Goal: Share content: Share content

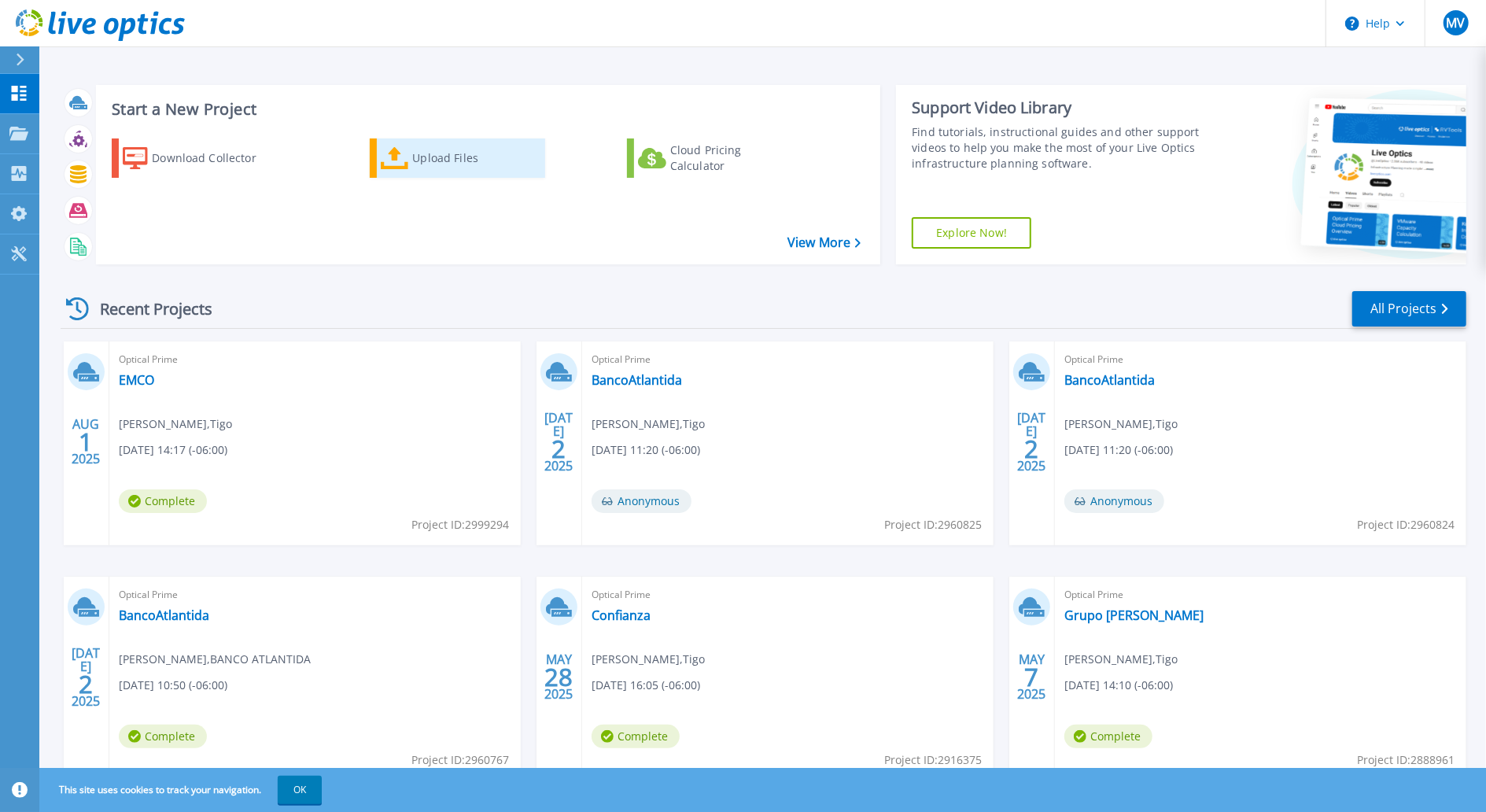
click at [407, 158] on icon at bounding box center [395, 158] width 29 height 23
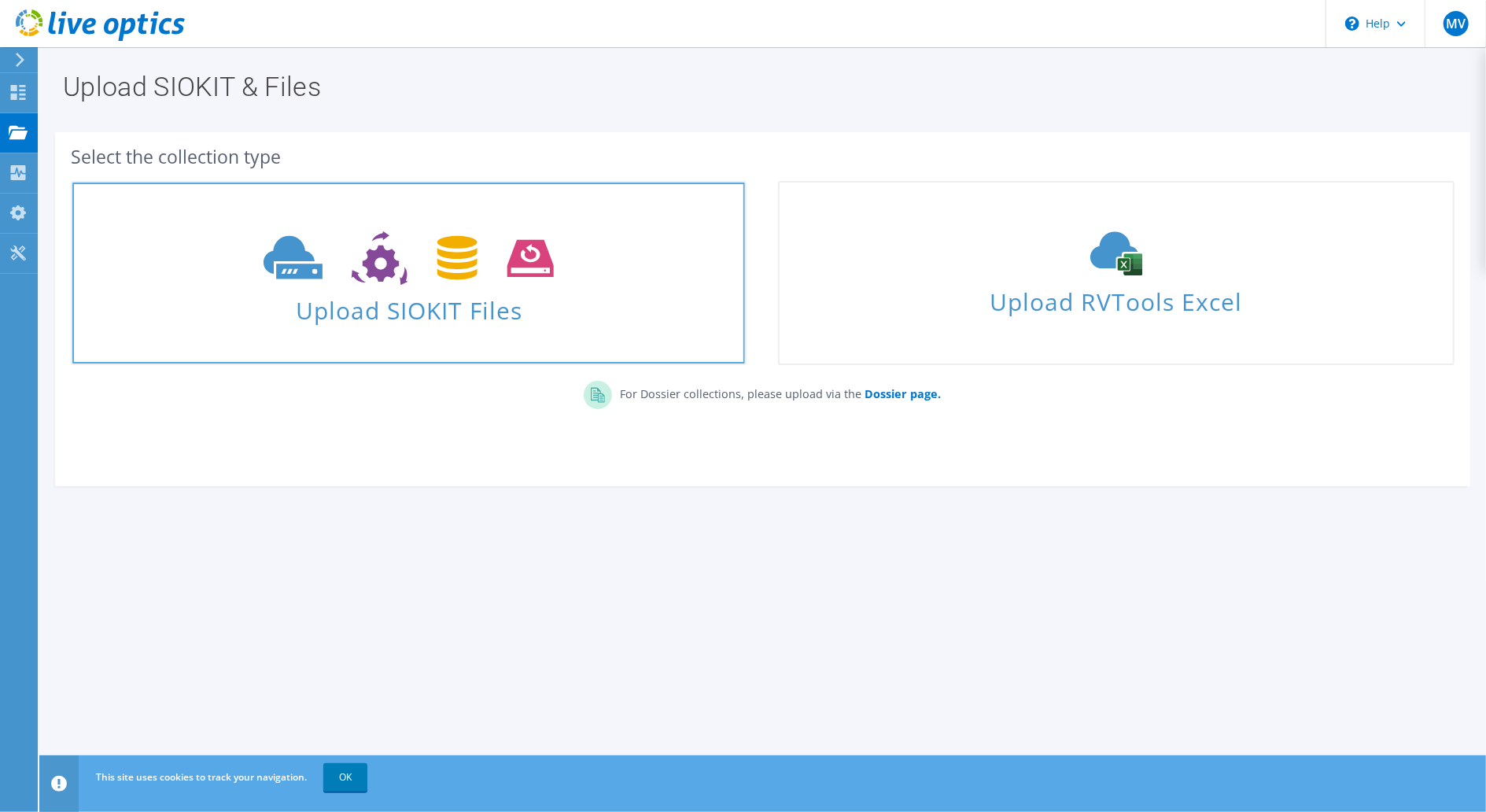
click at [428, 265] on icon at bounding box center [408, 258] width 290 height 54
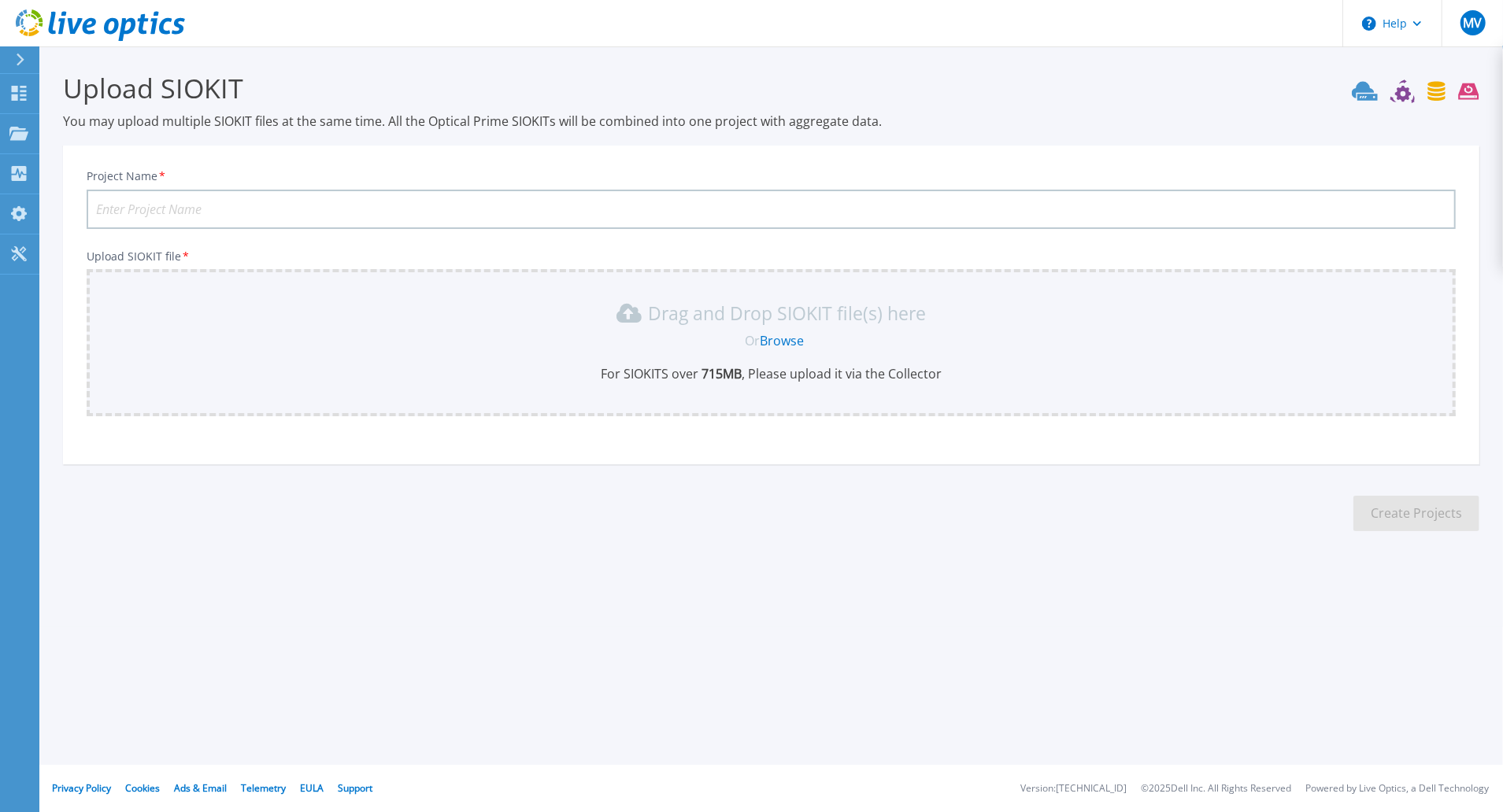
click at [203, 208] on input "Project Name *" at bounding box center [771, 209] width 1369 height 40
type input "CADELGA - Agosto - 2025"
click at [798, 340] on link "Browse" at bounding box center [782, 341] width 44 height 17
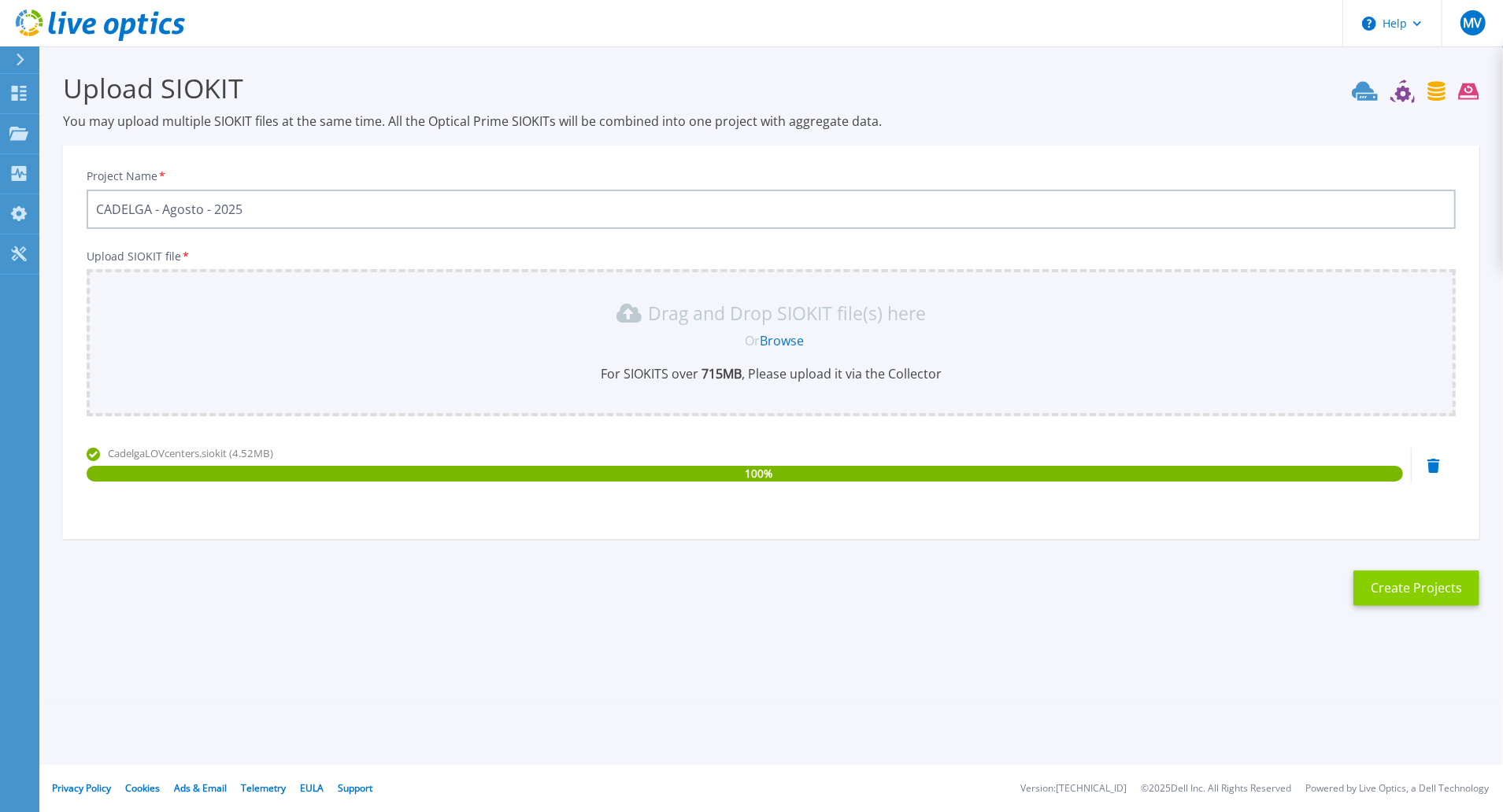
click at [1405, 593] on button "Create Projects" at bounding box center [1416, 588] width 126 height 35
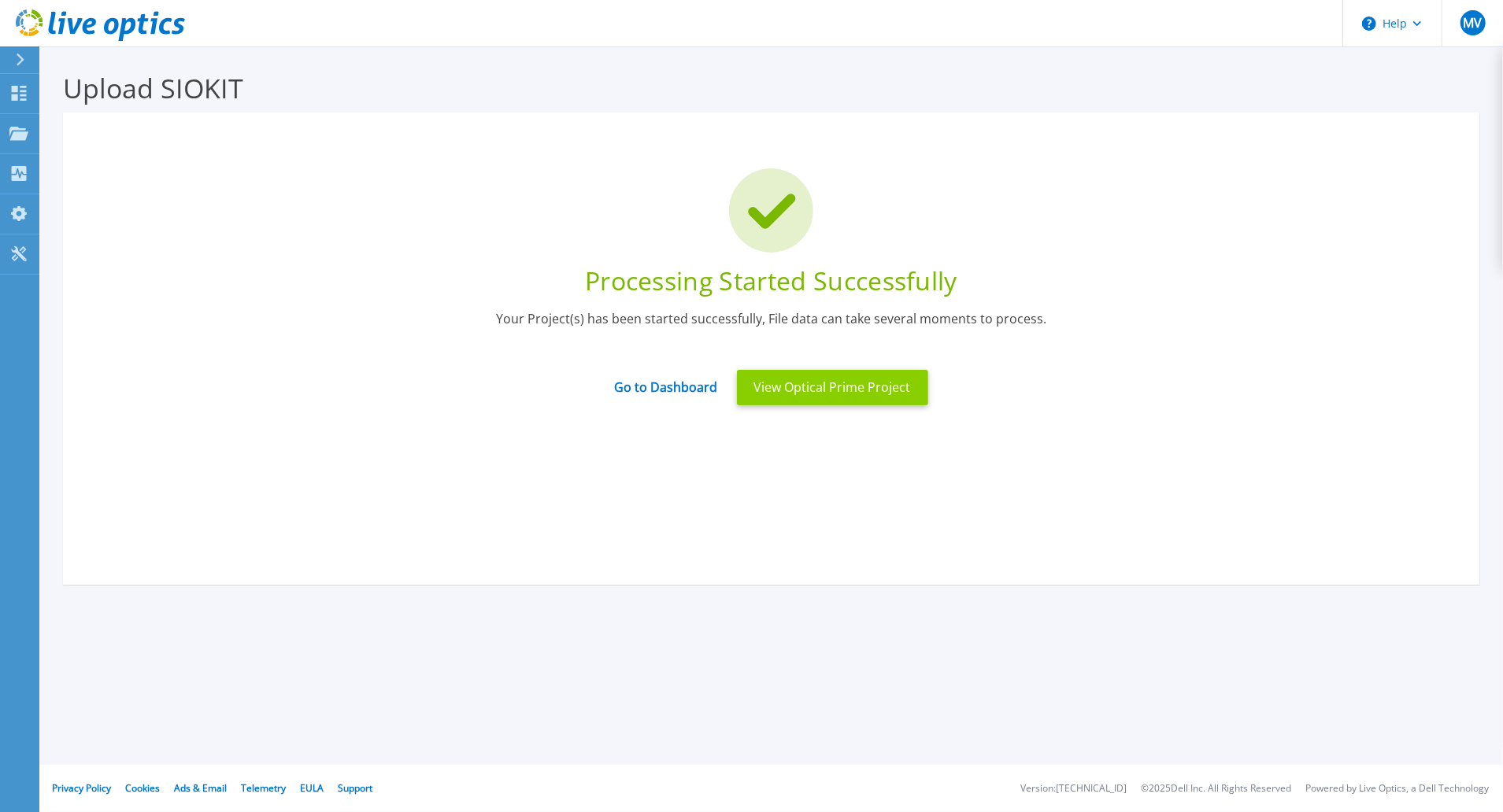
click at [769, 393] on button "View Optical Prime Project" at bounding box center [833, 388] width 192 height 35
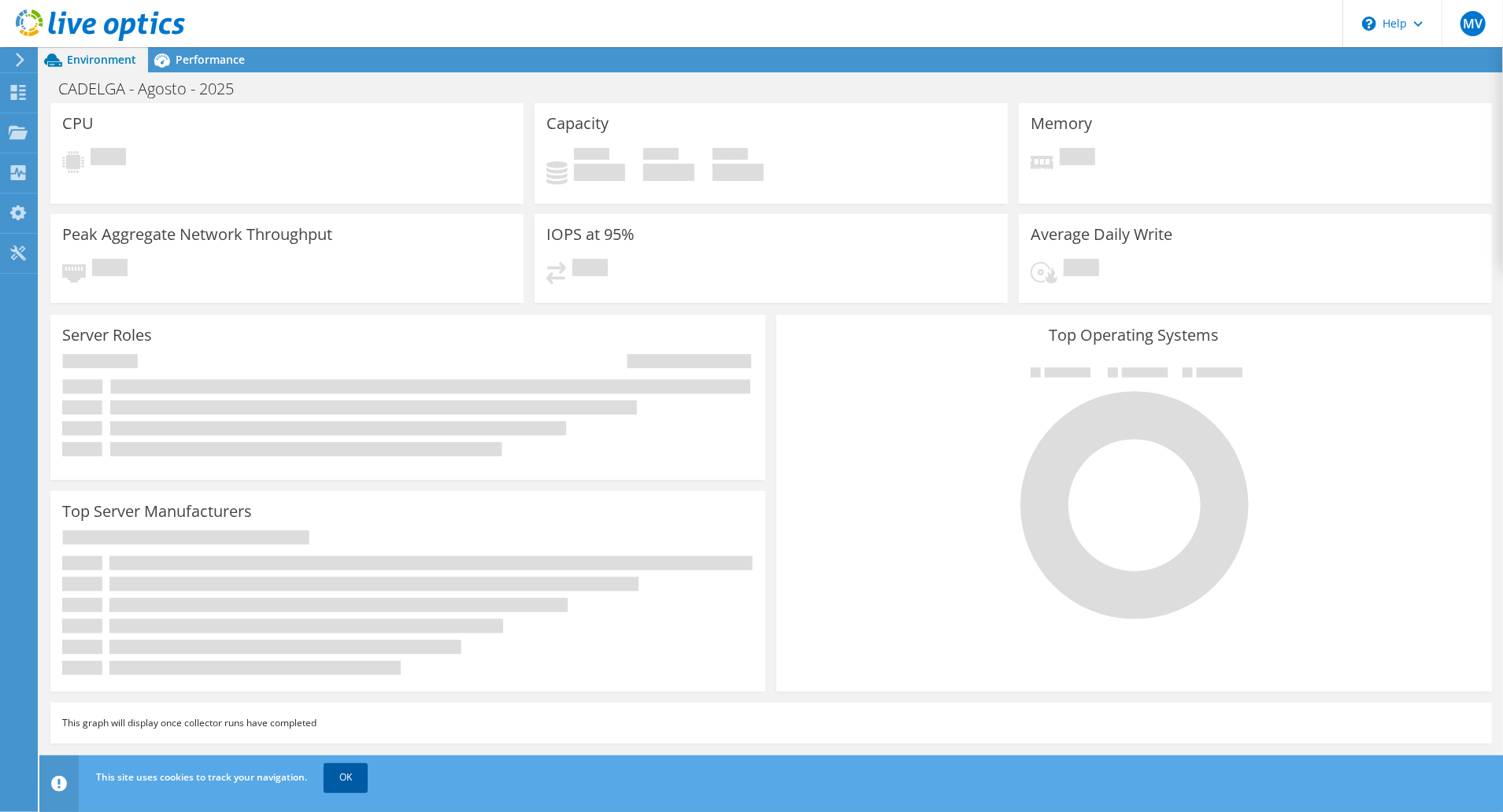
click at [353, 776] on link "OK" at bounding box center [345, 777] width 44 height 29
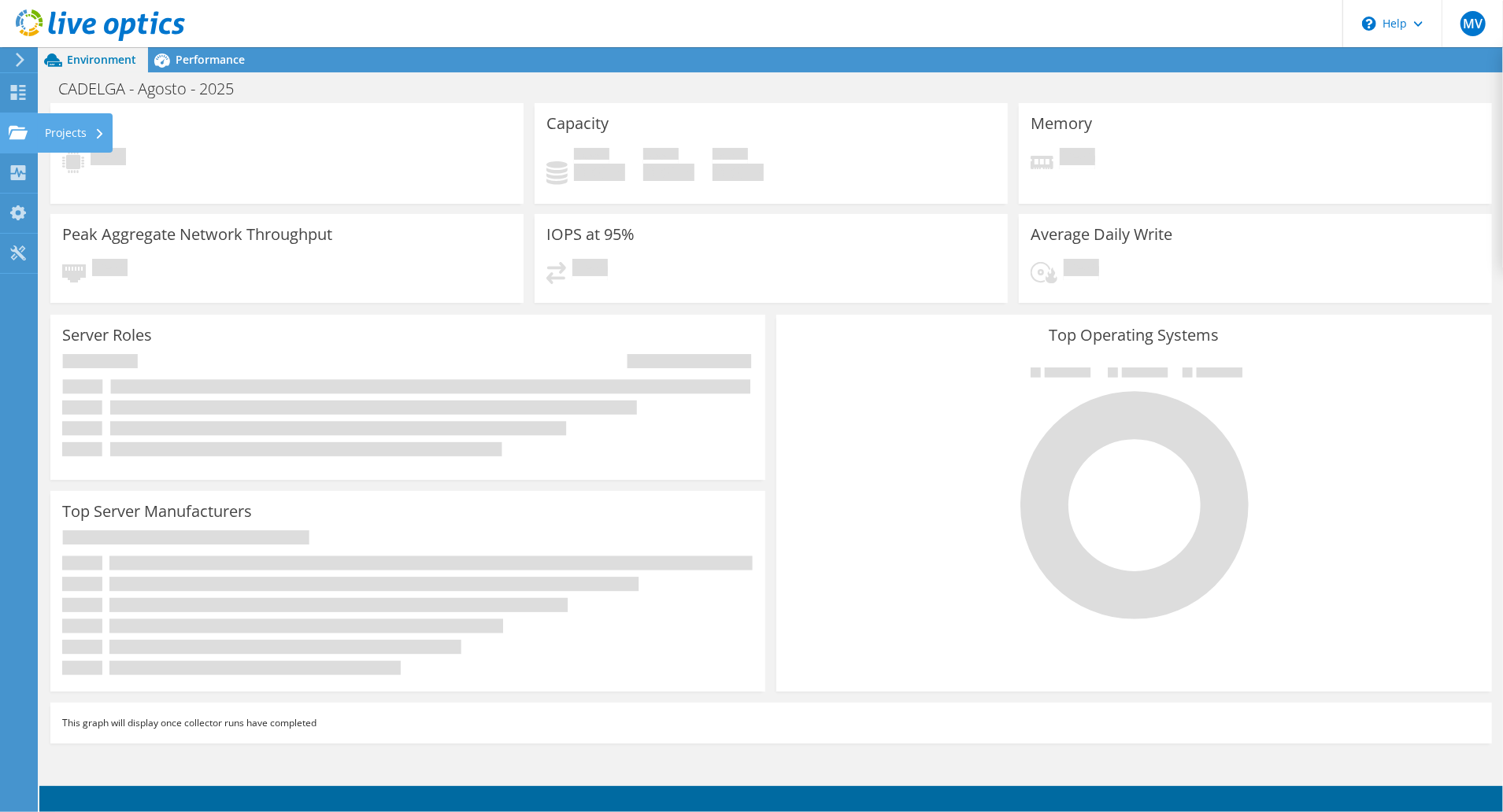
click at [17, 138] on use at bounding box center [17, 132] width 19 height 14
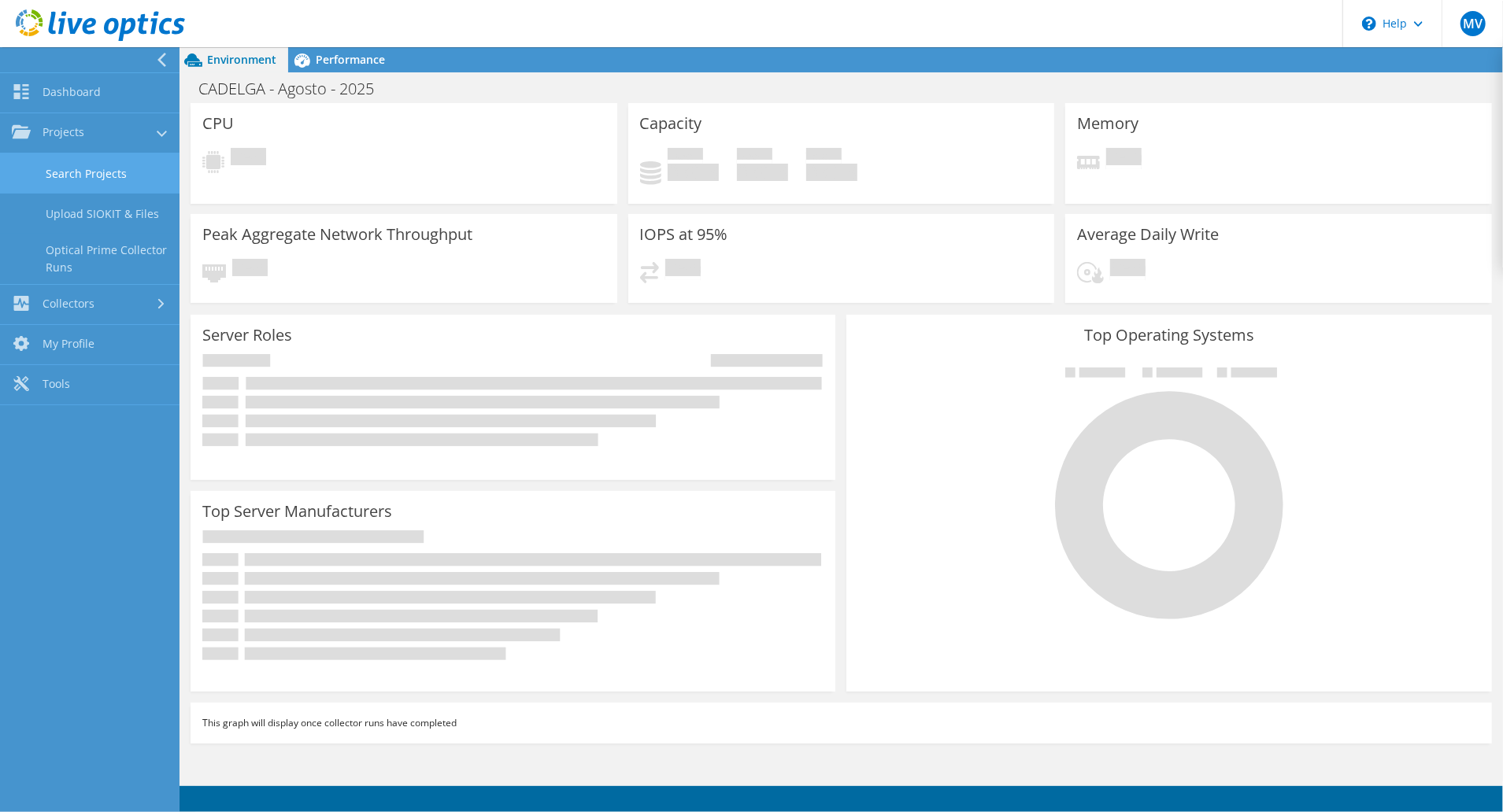
click at [76, 176] on link "Search Projects" at bounding box center [89, 174] width 180 height 41
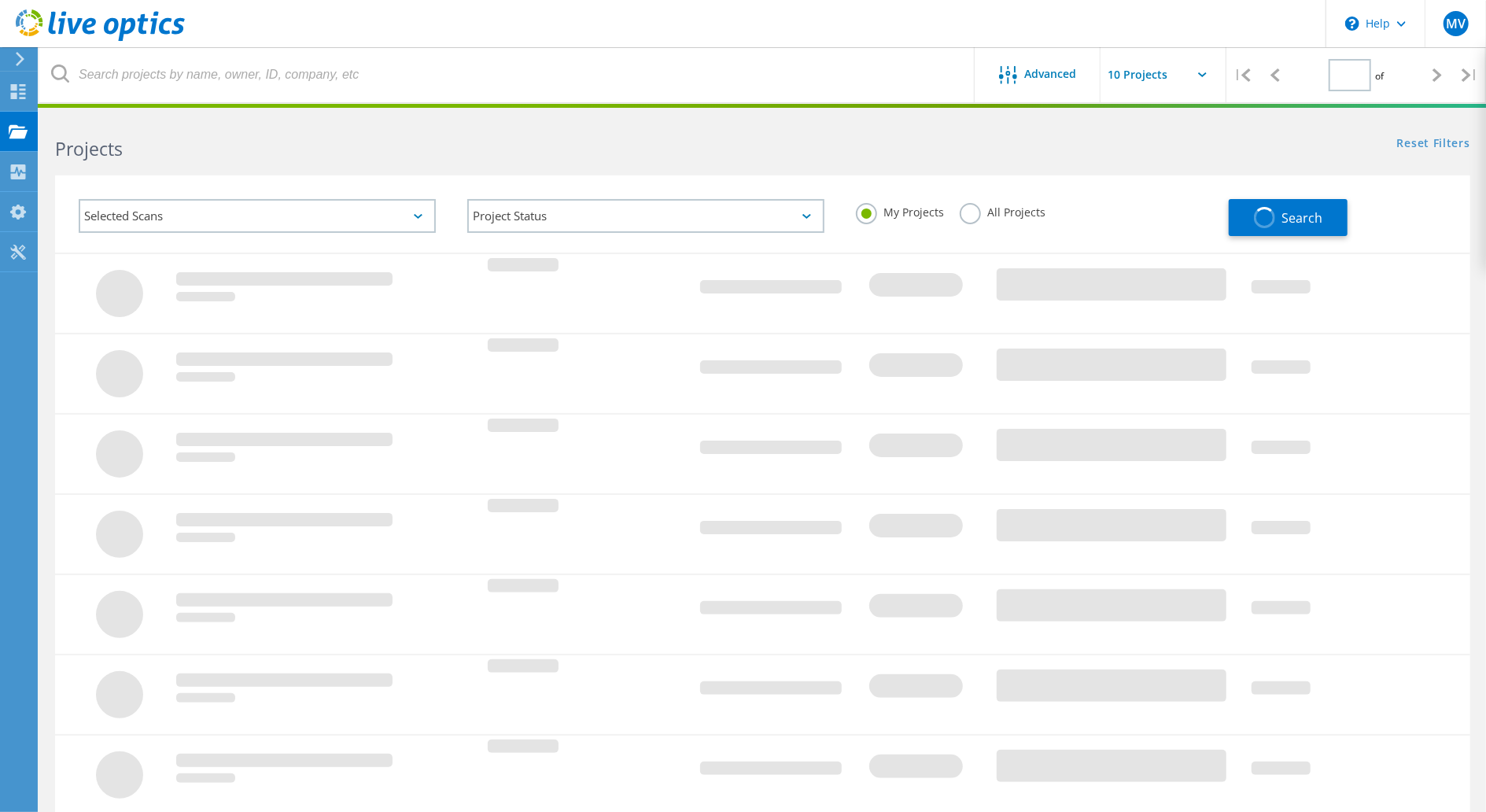
type input "1"
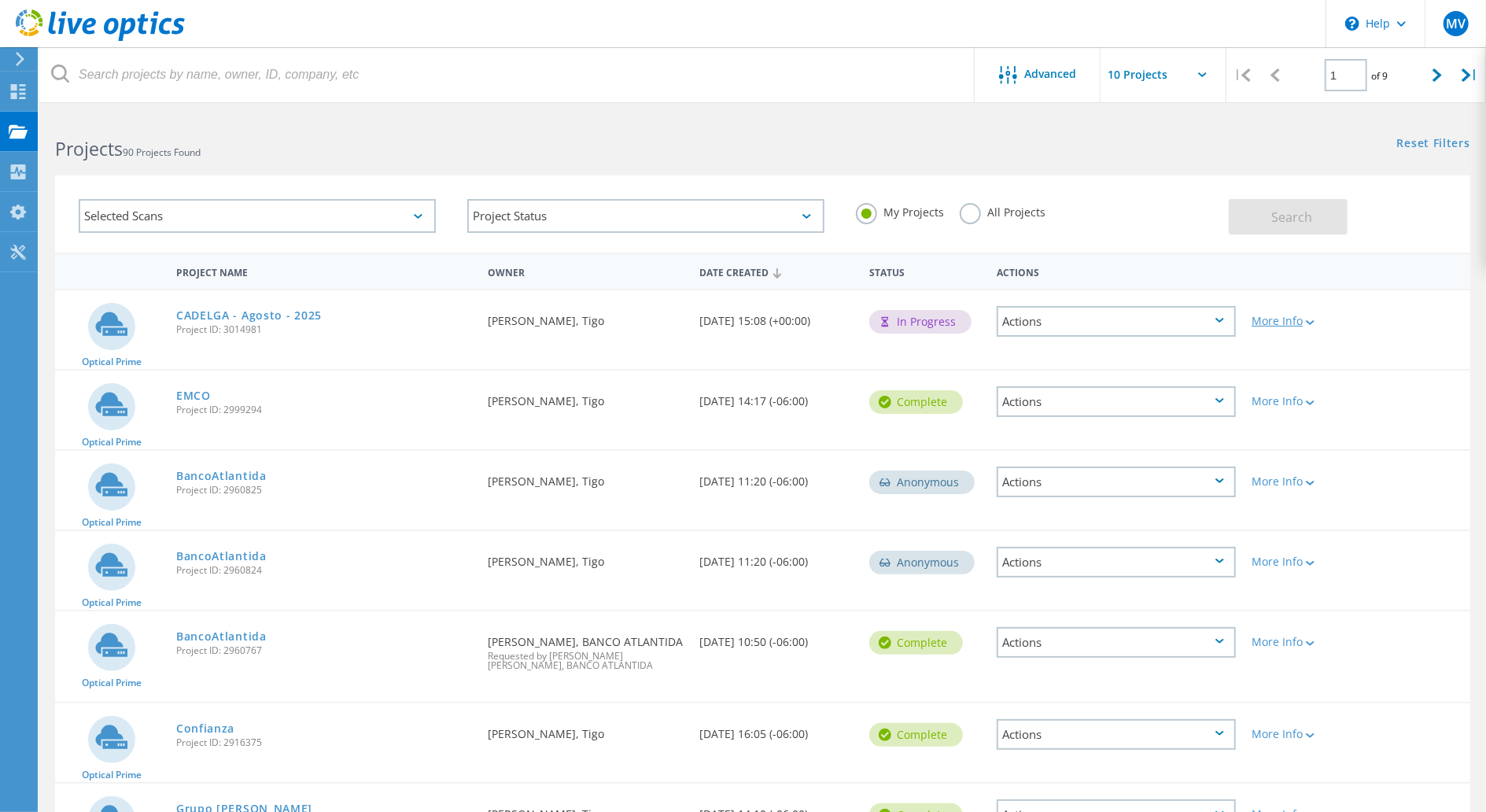
click at [1313, 324] on div at bounding box center [1308, 321] width 12 height 9
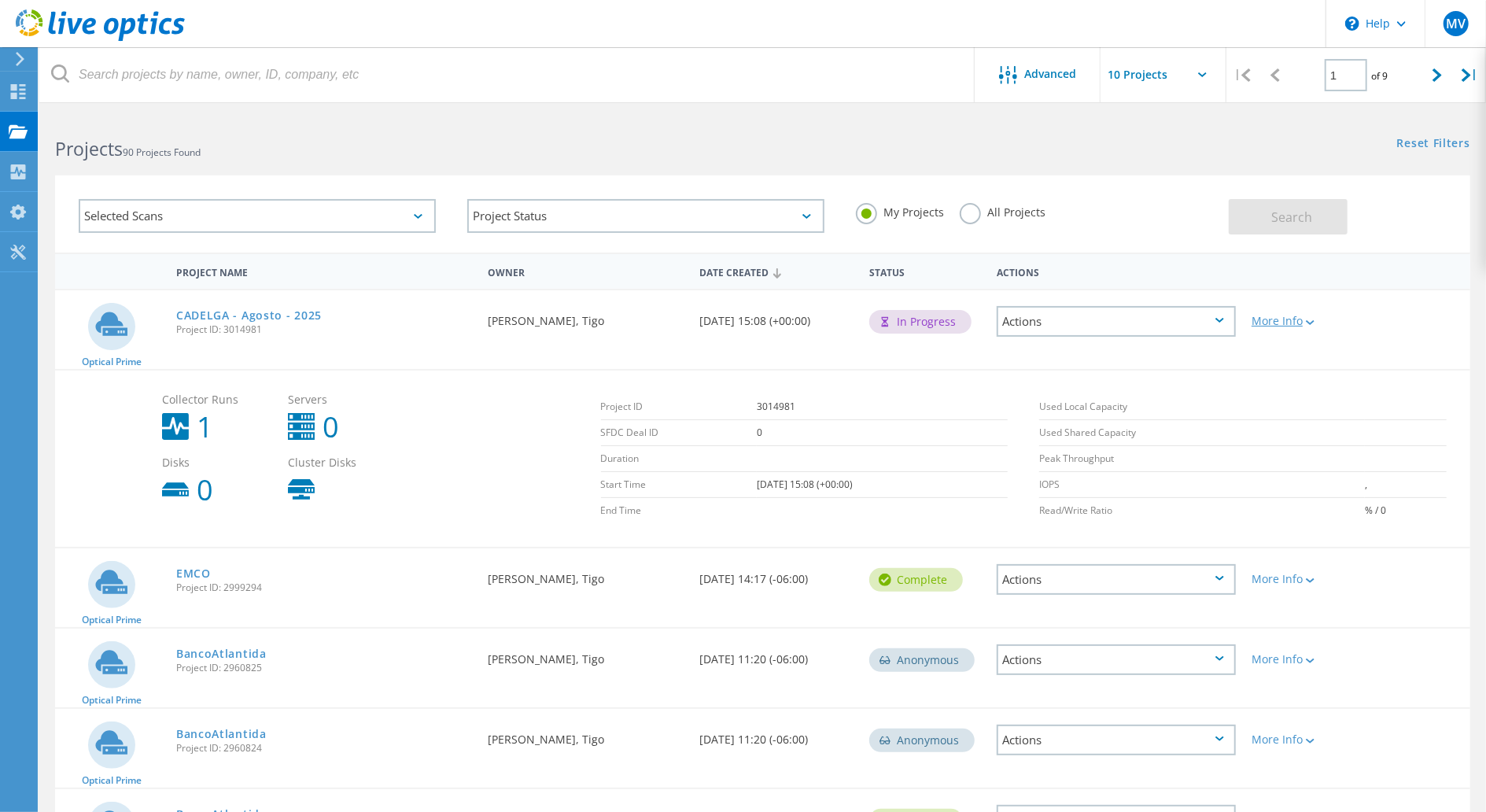
click at [1309, 315] on lo-svg-helper at bounding box center [1308, 321] width 12 height 14
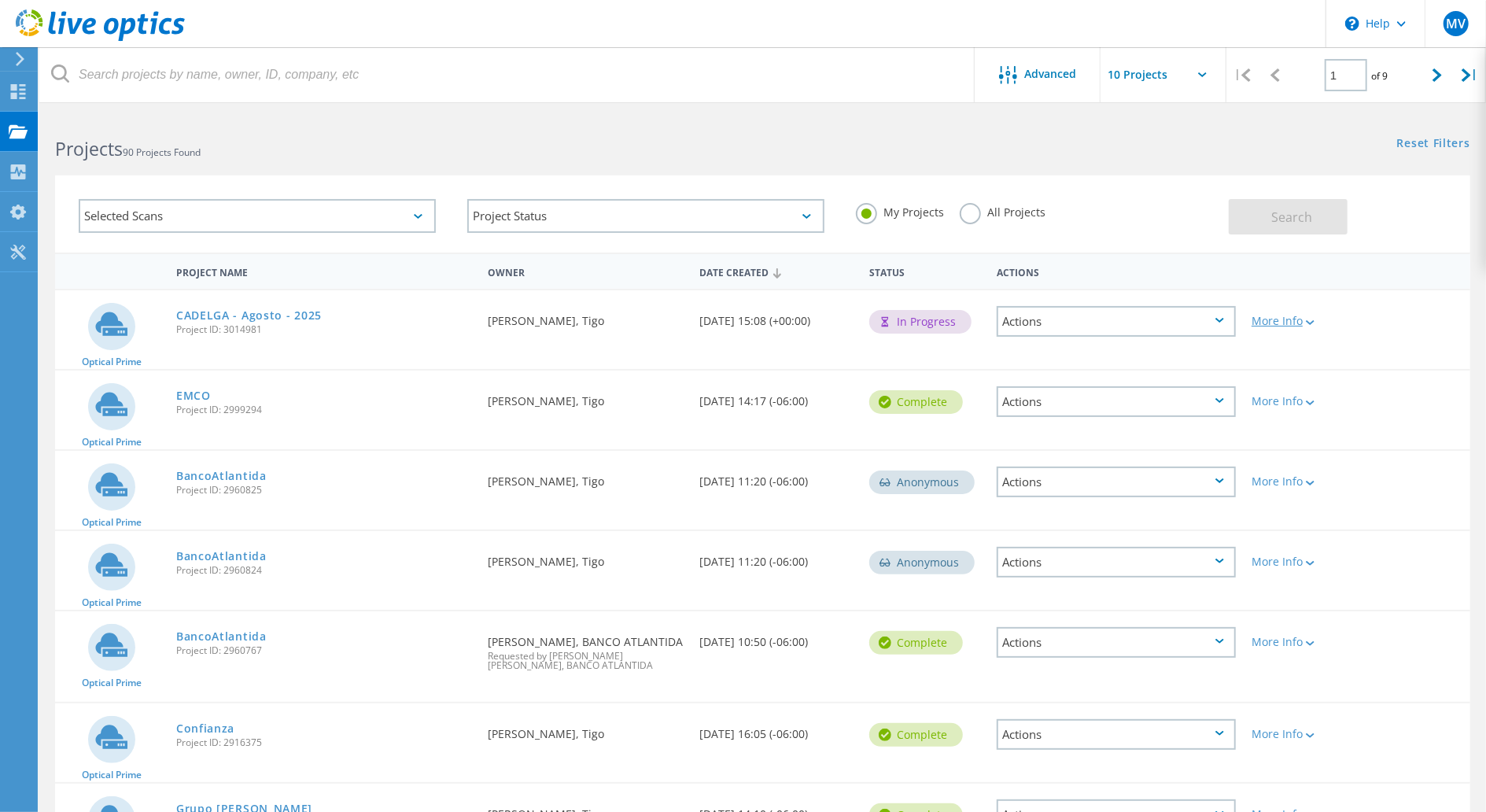
click at [1301, 316] on div "More Info" at bounding box center [1301, 321] width 98 height 11
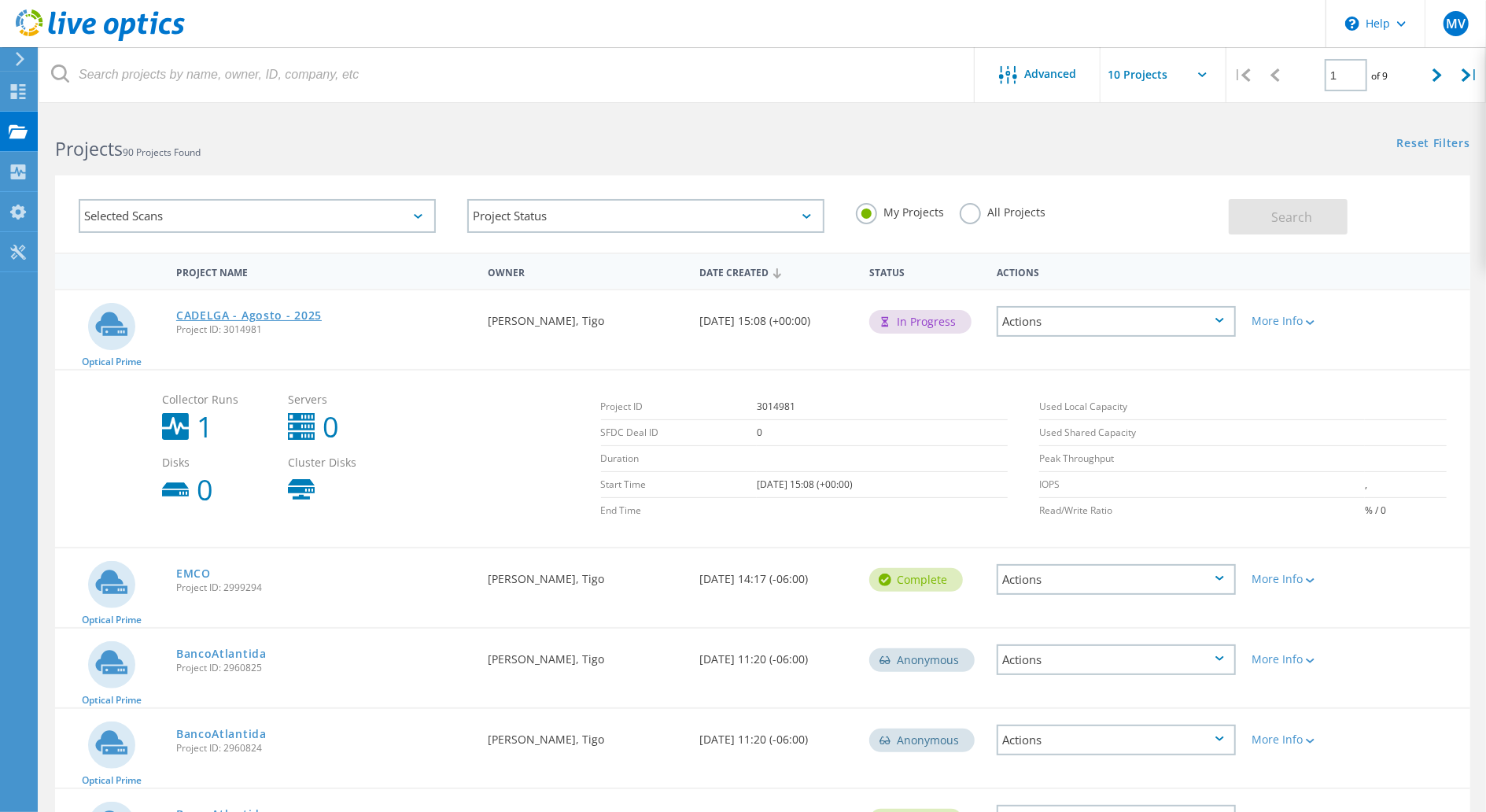
click at [205, 311] on link "CADELGA - Agosto - 2025" at bounding box center [249, 316] width 145 height 11
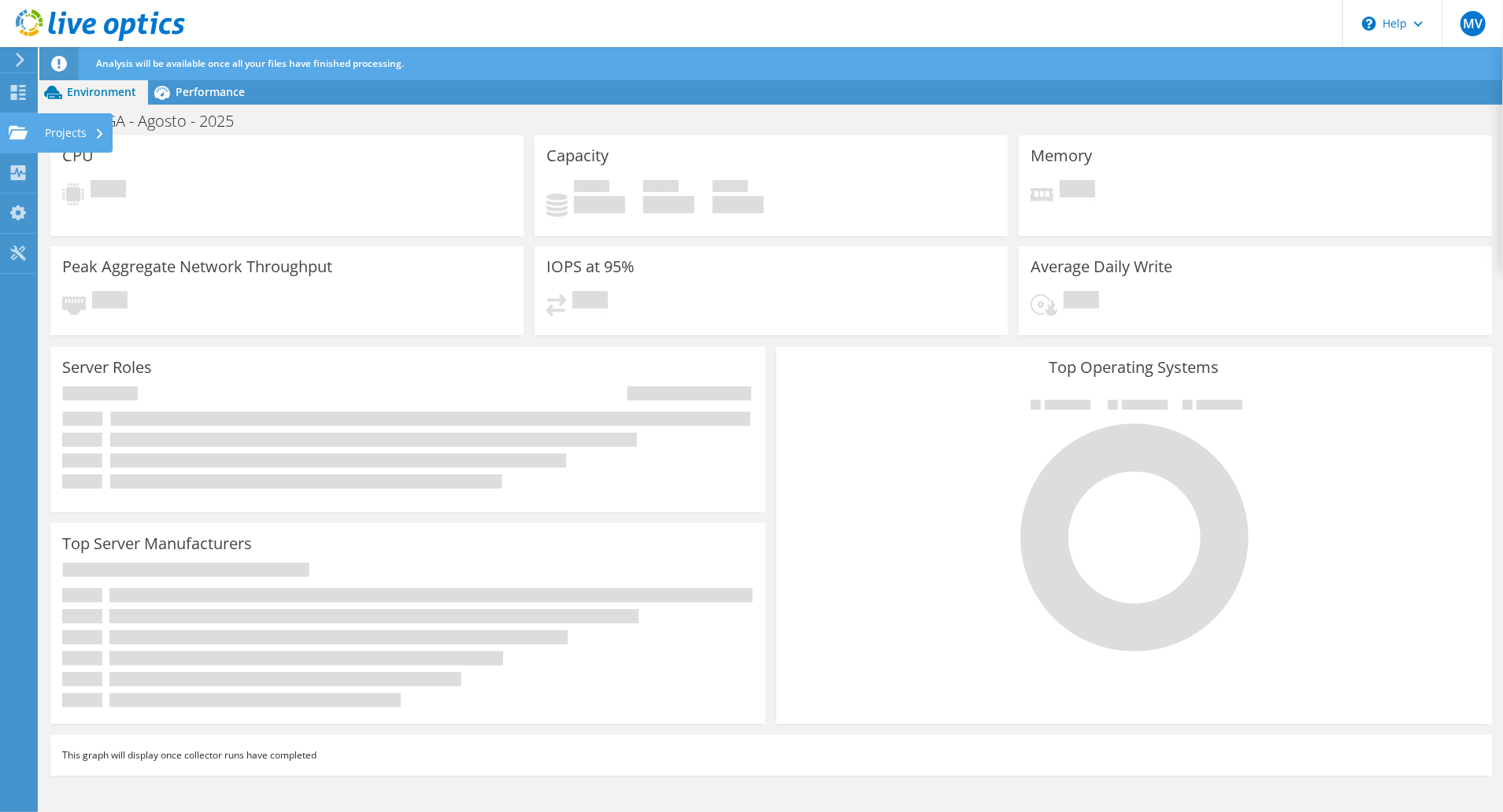
click at [13, 133] on use at bounding box center [17, 132] width 19 height 14
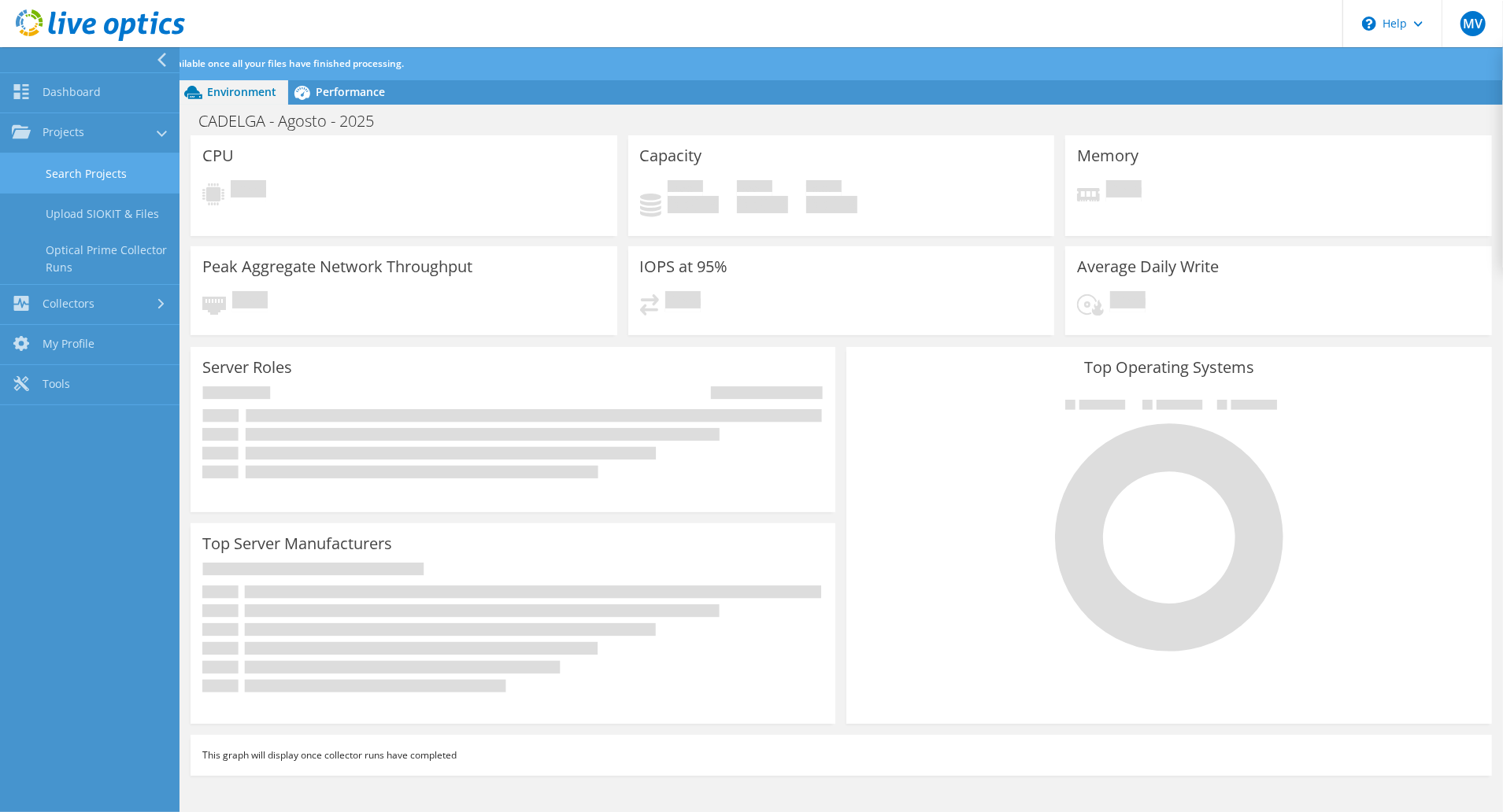
click at [83, 177] on link "Search Projects" at bounding box center [89, 174] width 180 height 41
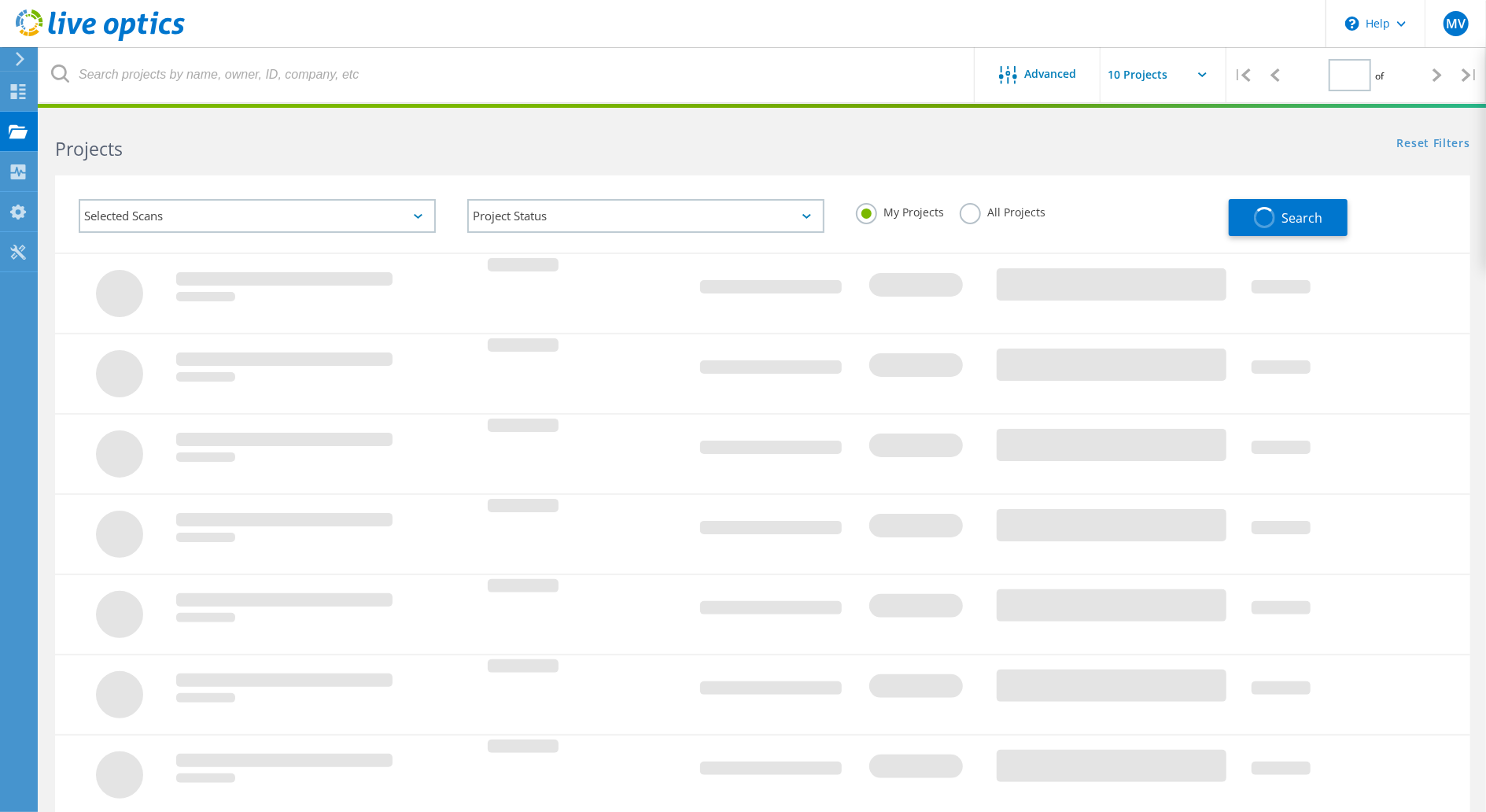
type input "1"
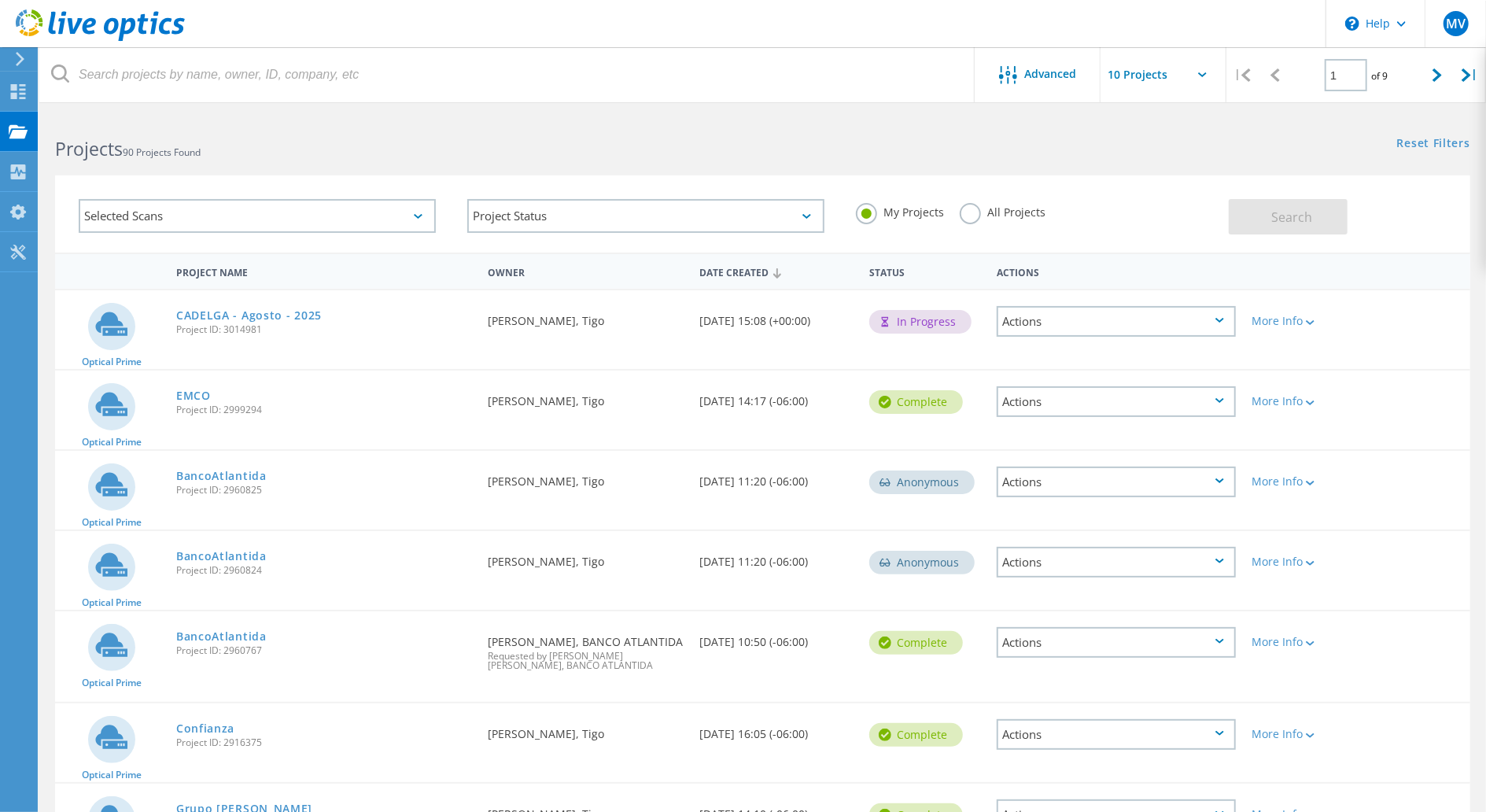
click at [1216, 318] on icon at bounding box center [1219, 319] width 8 height 5
click at [1407, 319] on div "Optical Prime CADELGA - Agosto - 2025 Project ID: 3014981 Requested By Miguel V…" at bounding box center [763, 329] width 1416 height 78
click at [1310, 322] on icon at bounding box center [1310, 322] width 8 height 5
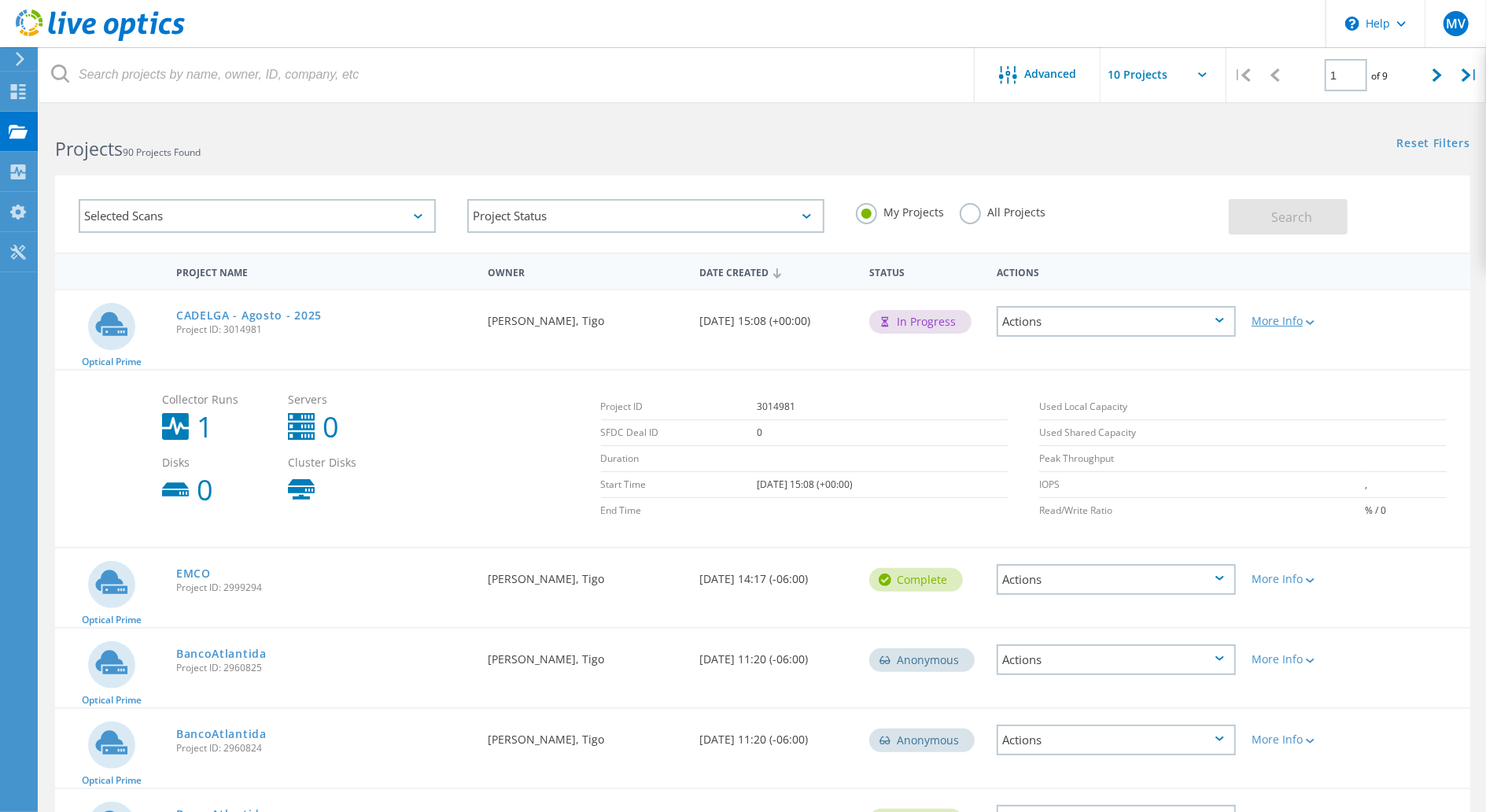
click at [1315, 320] on icon at bounding box center [1310, 322] width 8 height 5
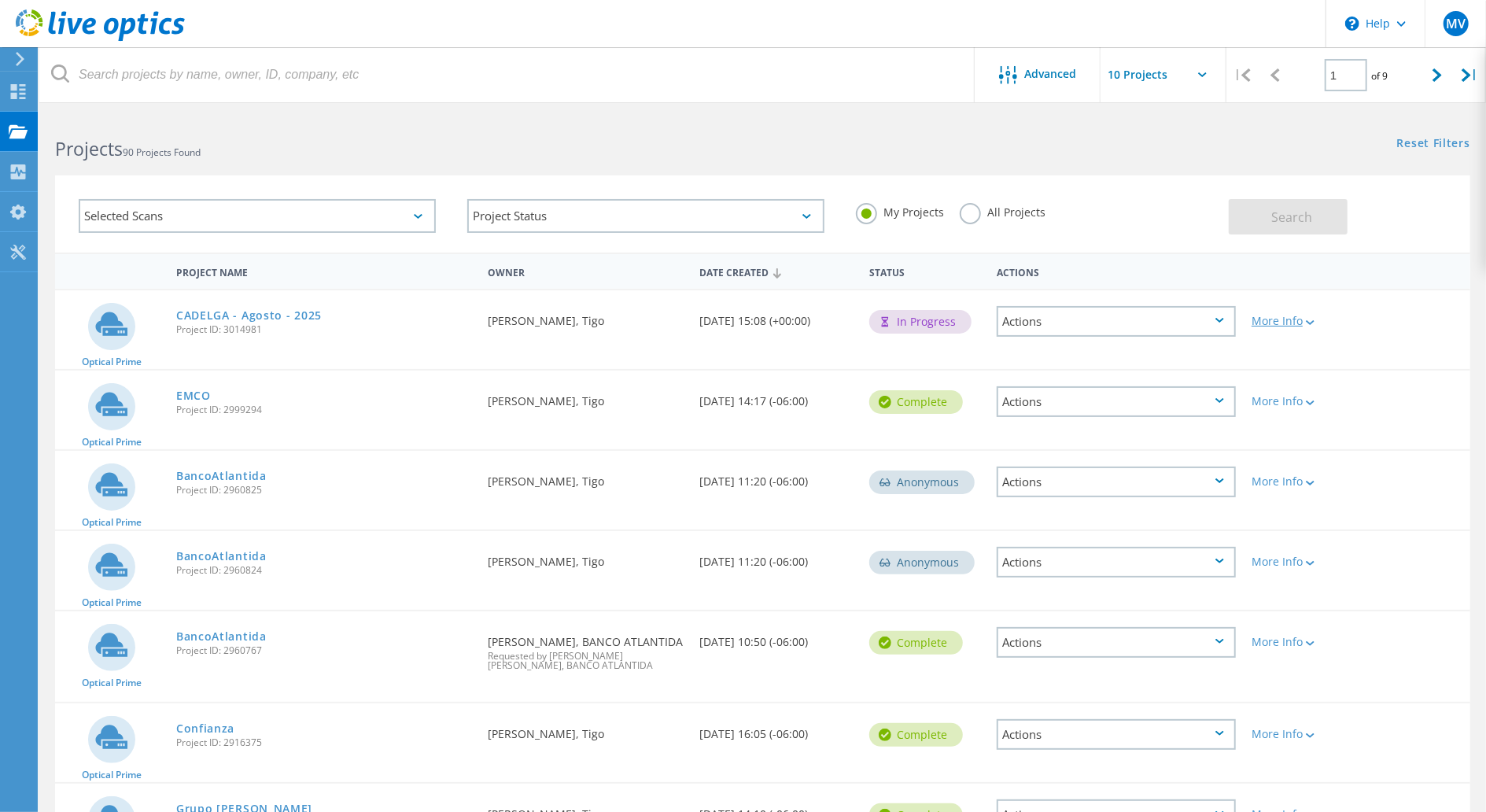
click at [1303, 324] on div "More Info" at bounding box center [1301, 321] width 98 height 11
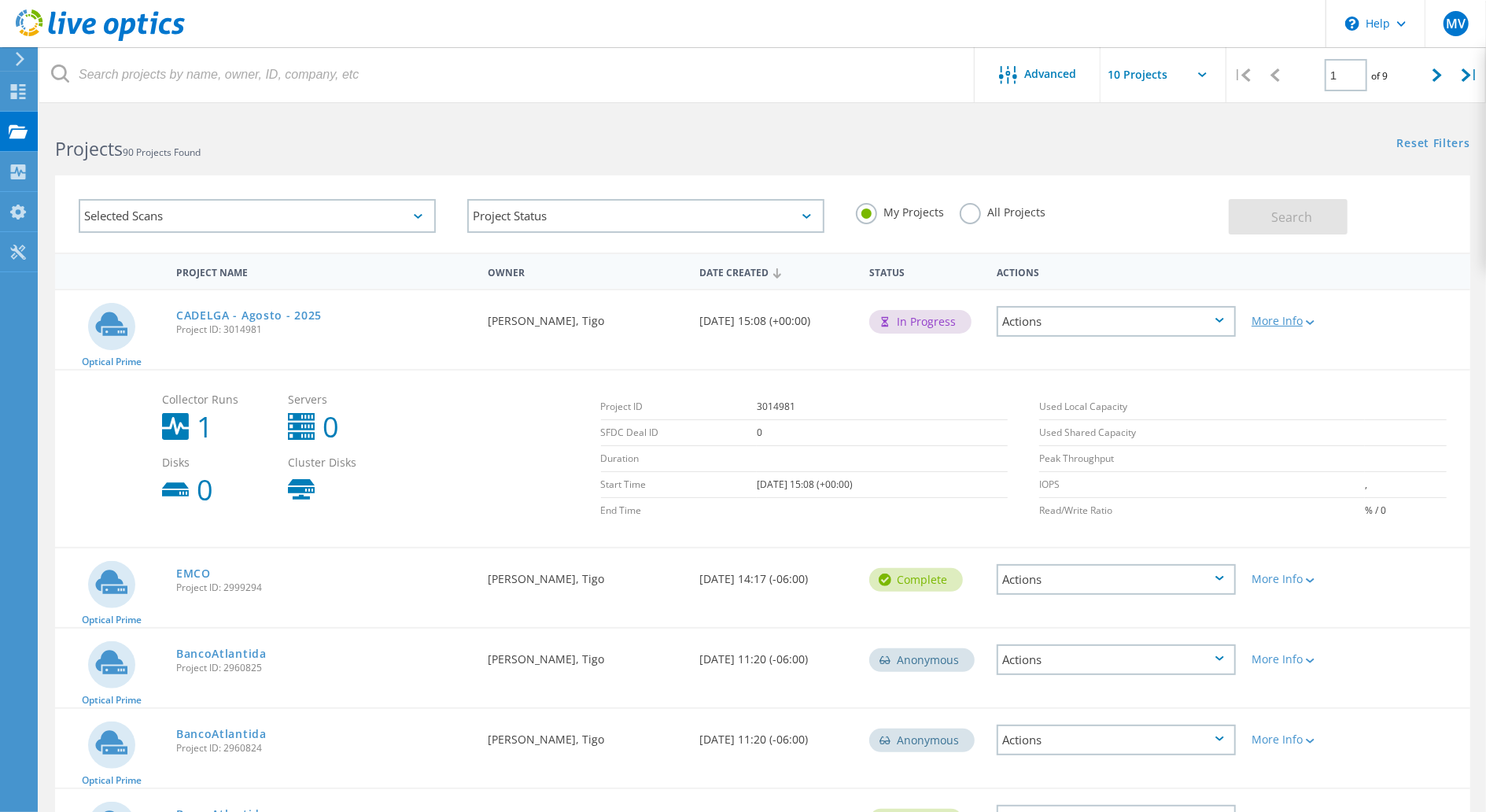
click at [1307, 317] on div at bounding box center [1308, 321] width 12 height 9
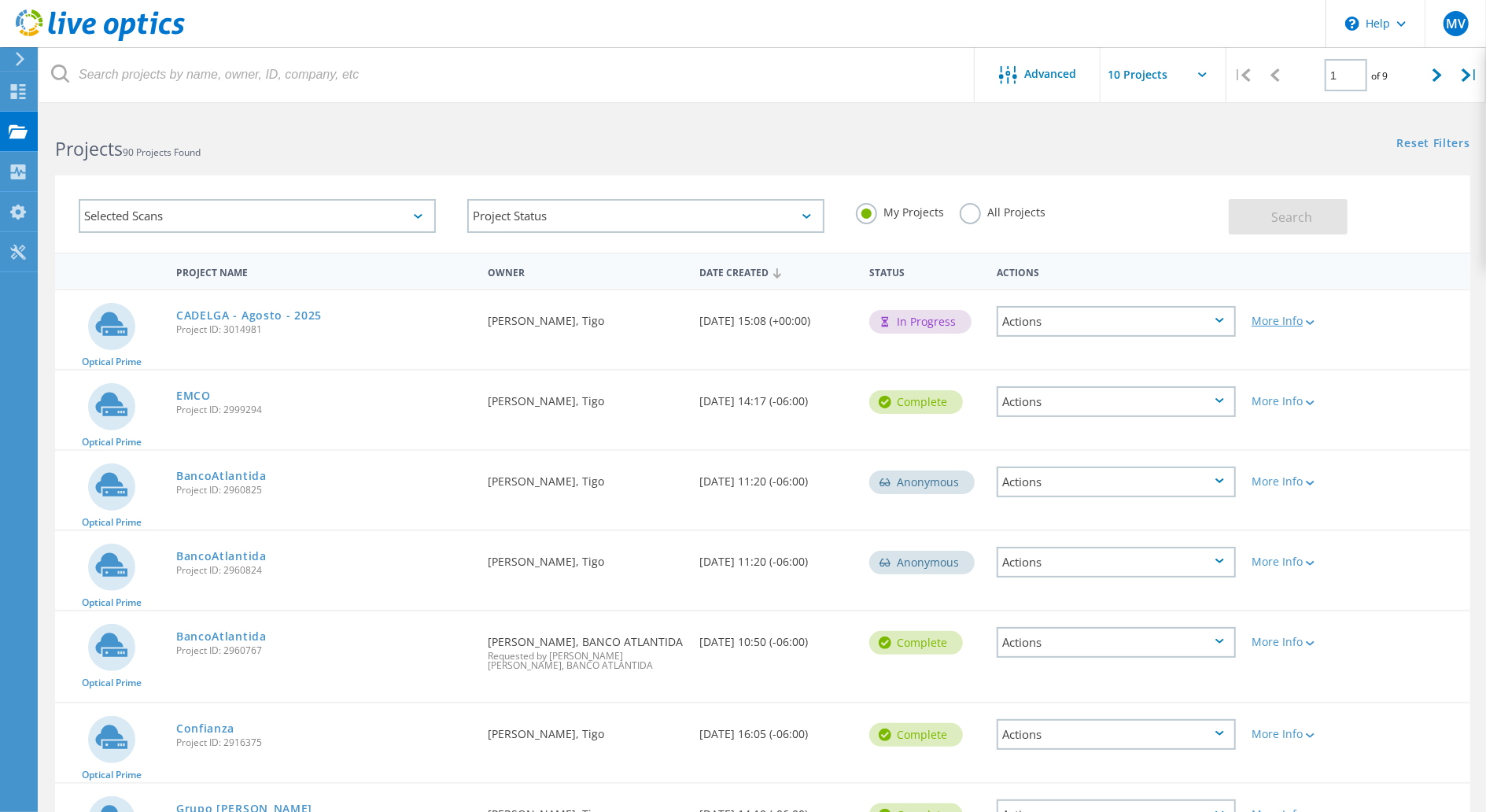
click at [1310, 324] on div at bounding box center [1308, 321] width 12 height 9
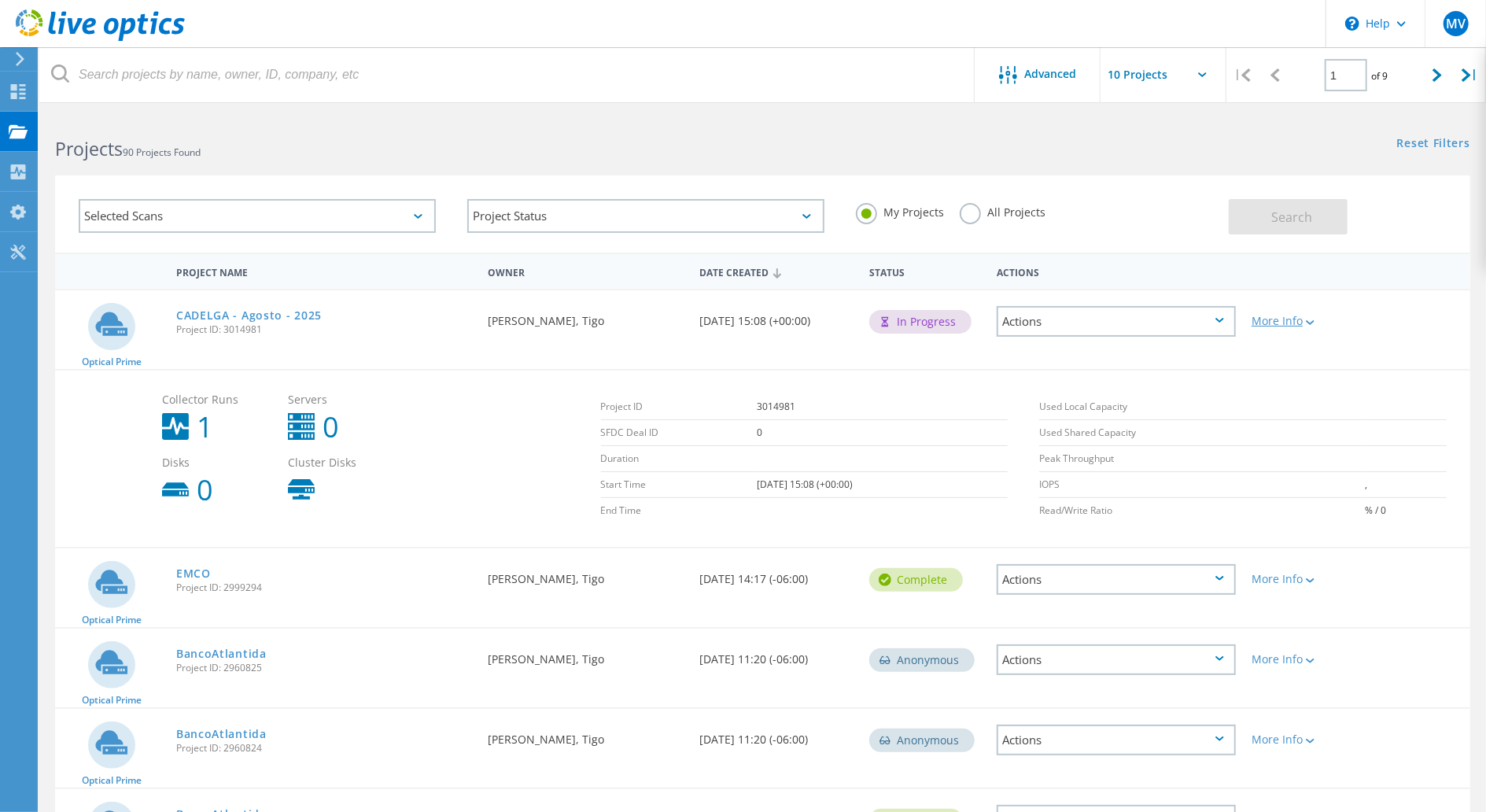
click at [1294, 317] on div "More Info" at bounding box center [1301, 321] width 98 height 11
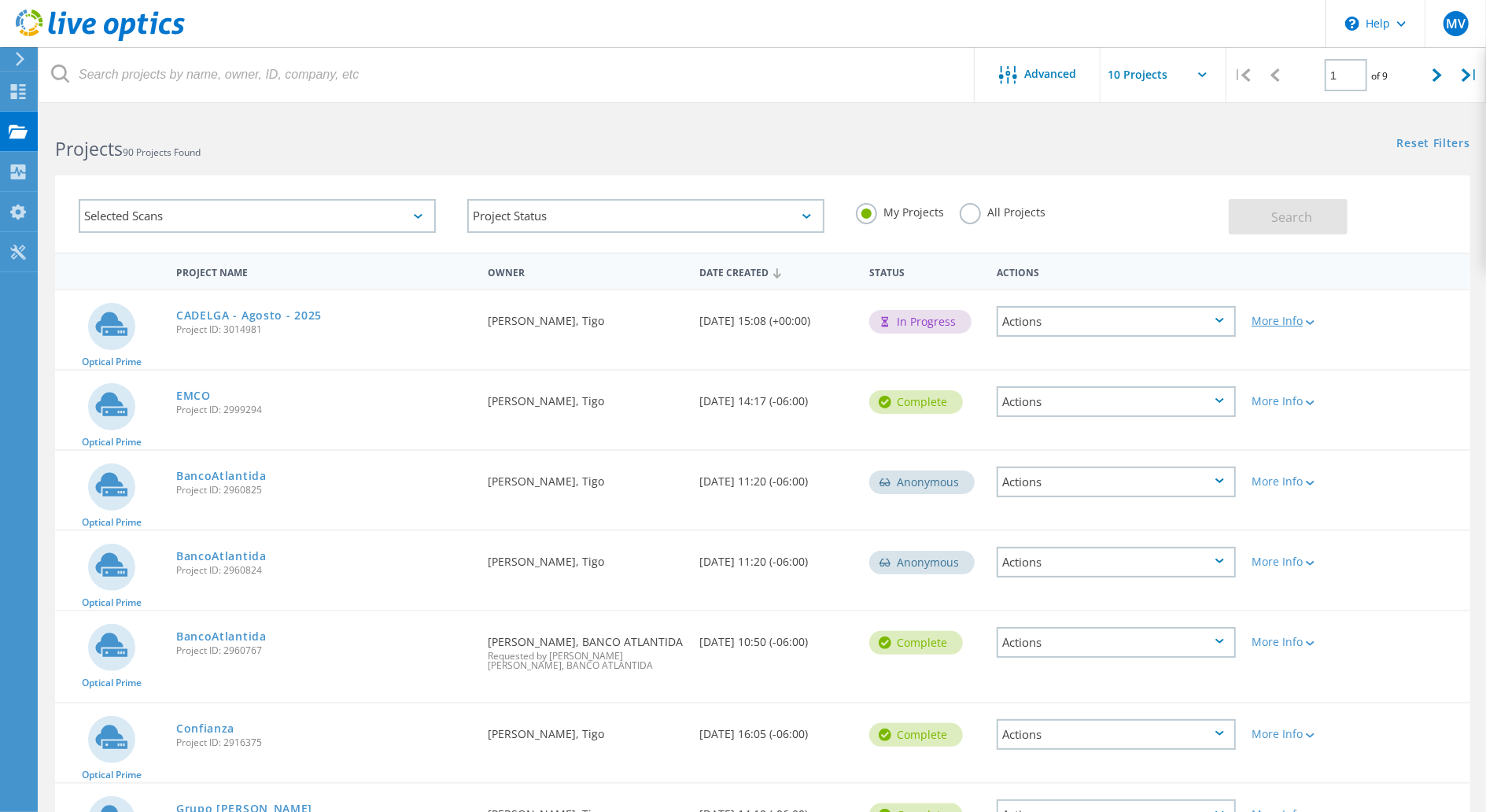
click at [1294, 317] on div "More Info" at bounding box center [1301, 321] width 98 height 11
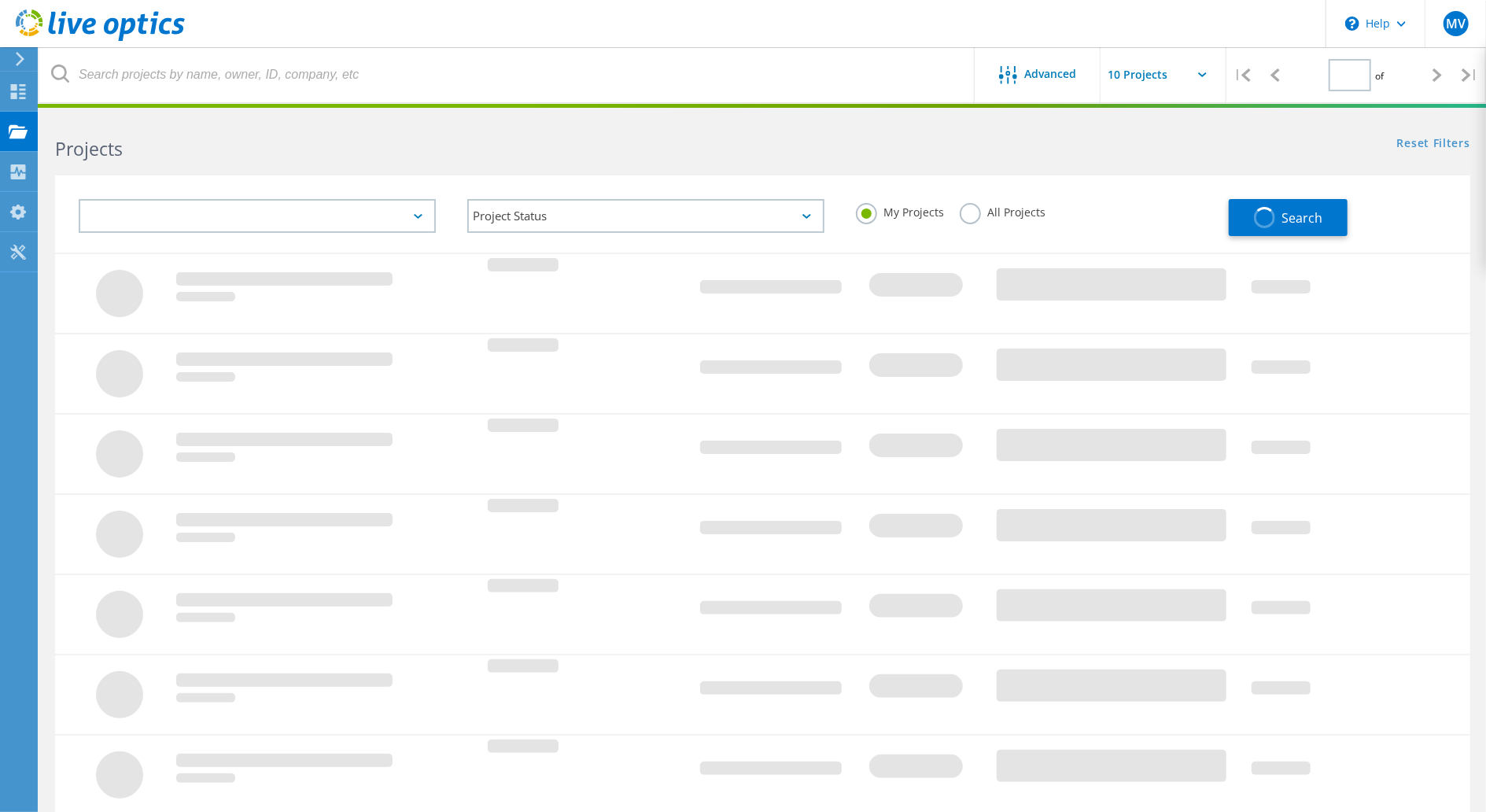
type input "1"
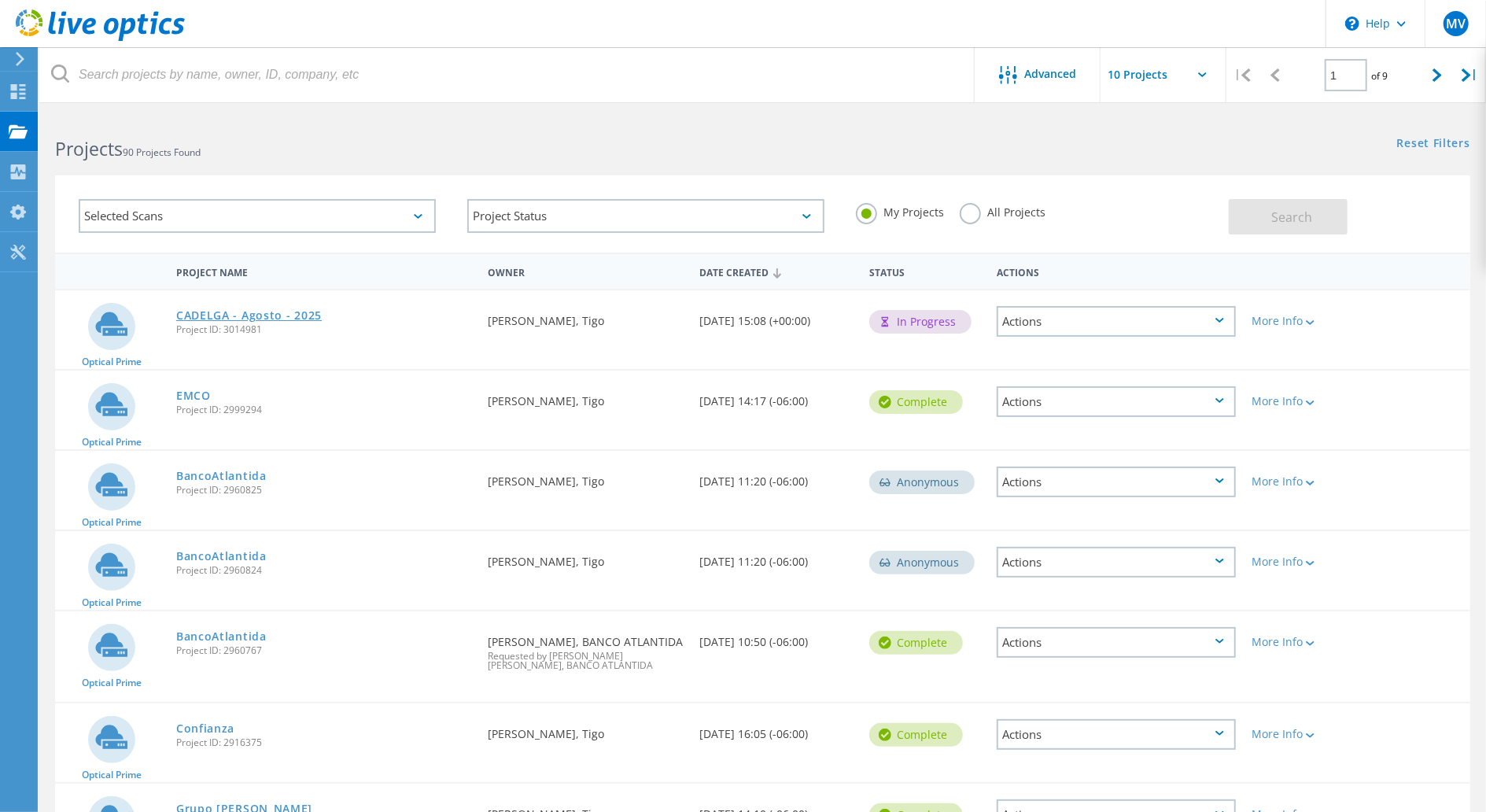
click at [272, 310] on link "CADELGA - Agosto - 2025" at bounding box center [249, 316] width 145 height 11
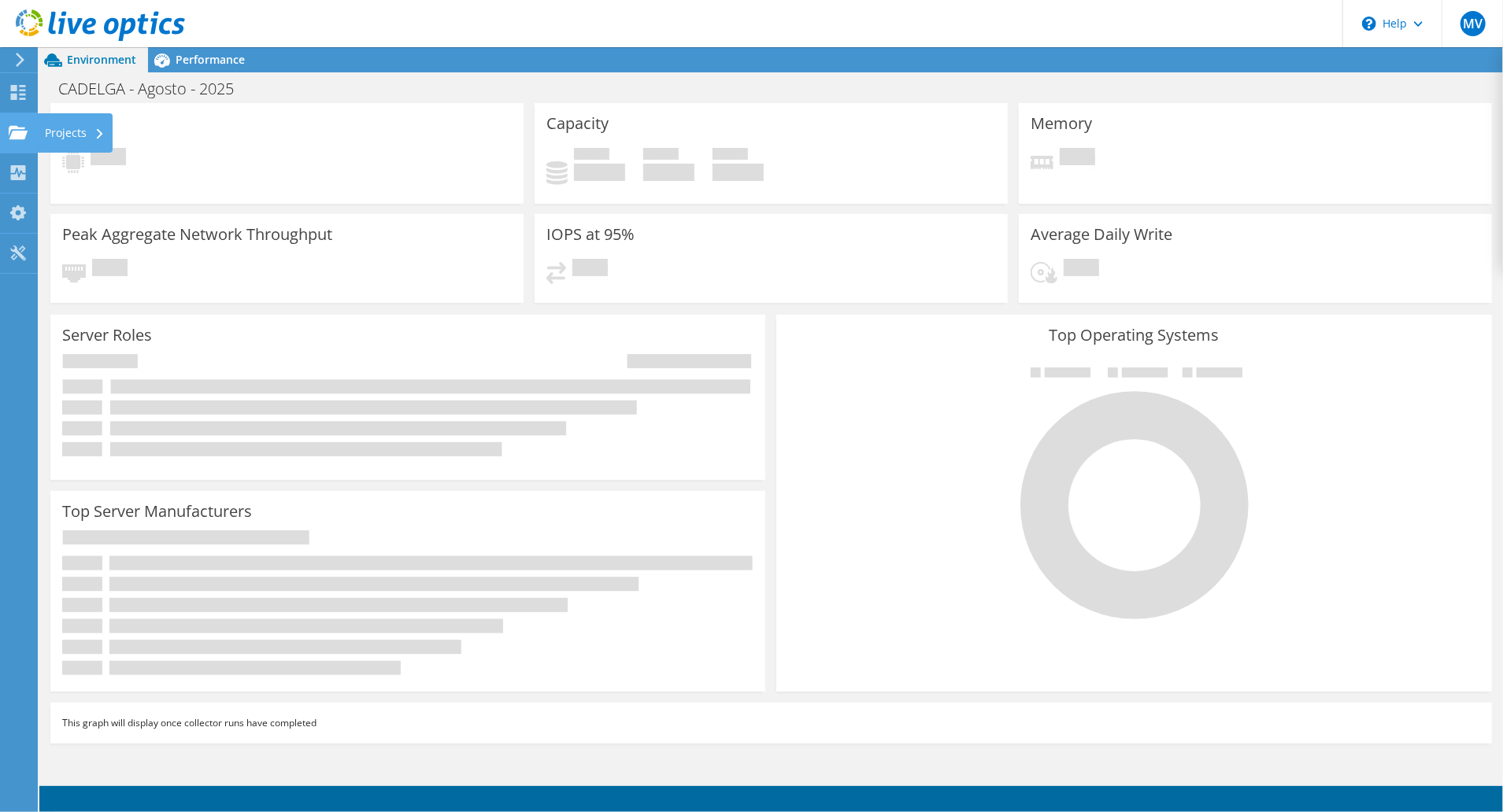
click at [19, 133] on use at bounding box center [17, 132] width 19 height 14
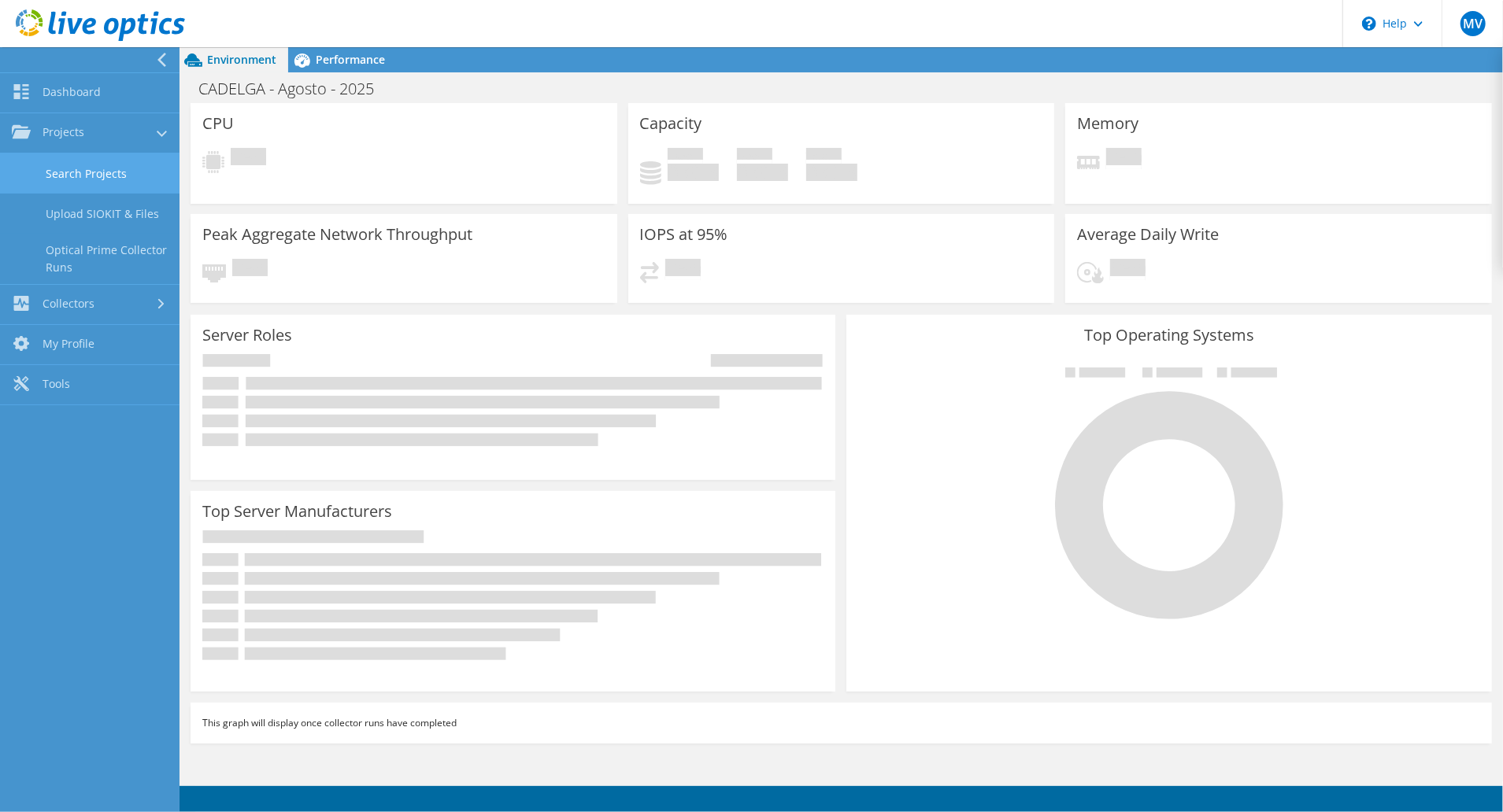
click at [96, 171] on link "Search Projects" at bounding box center [89, 174] width 180 height 41
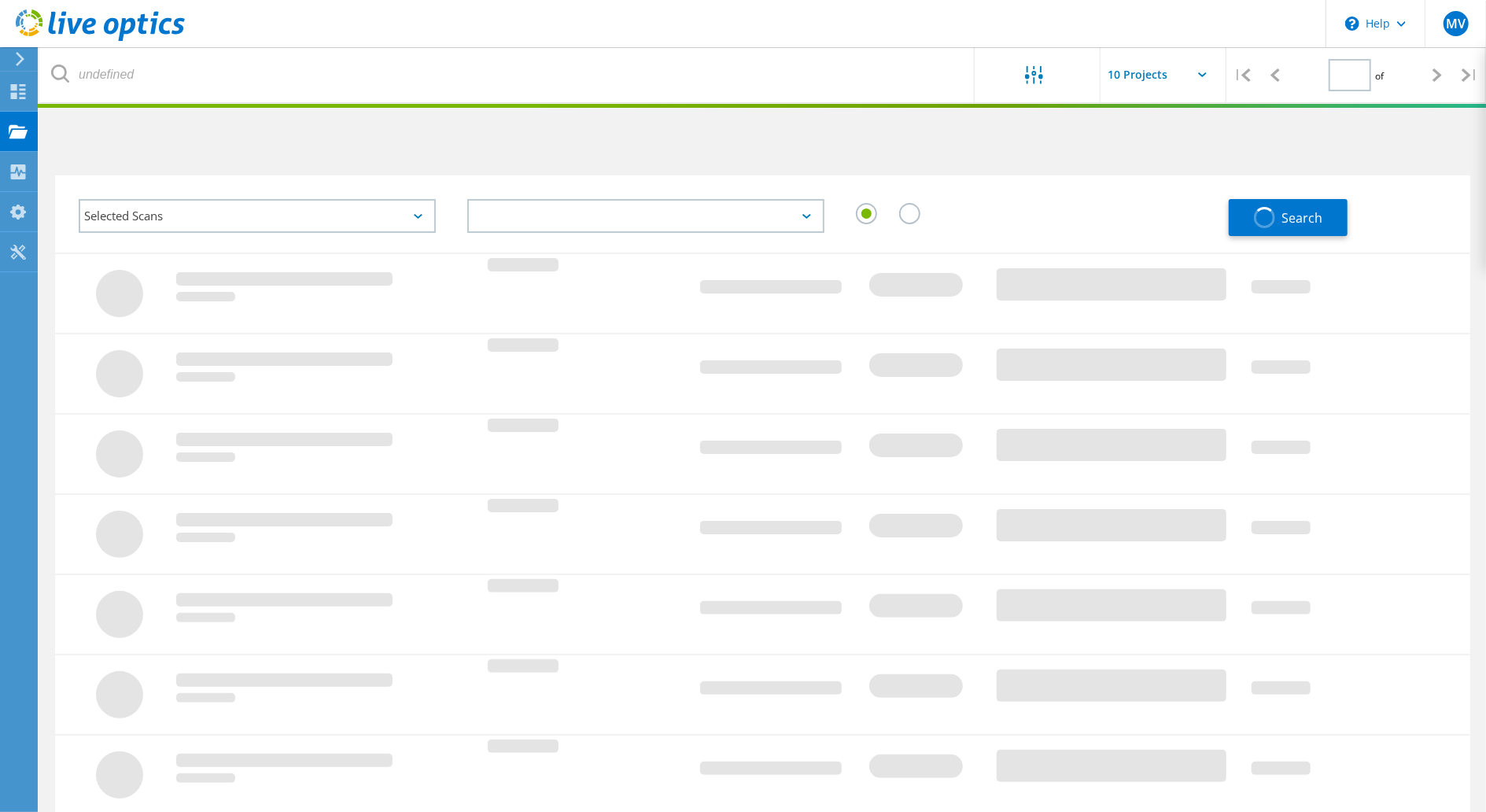
type input "1"
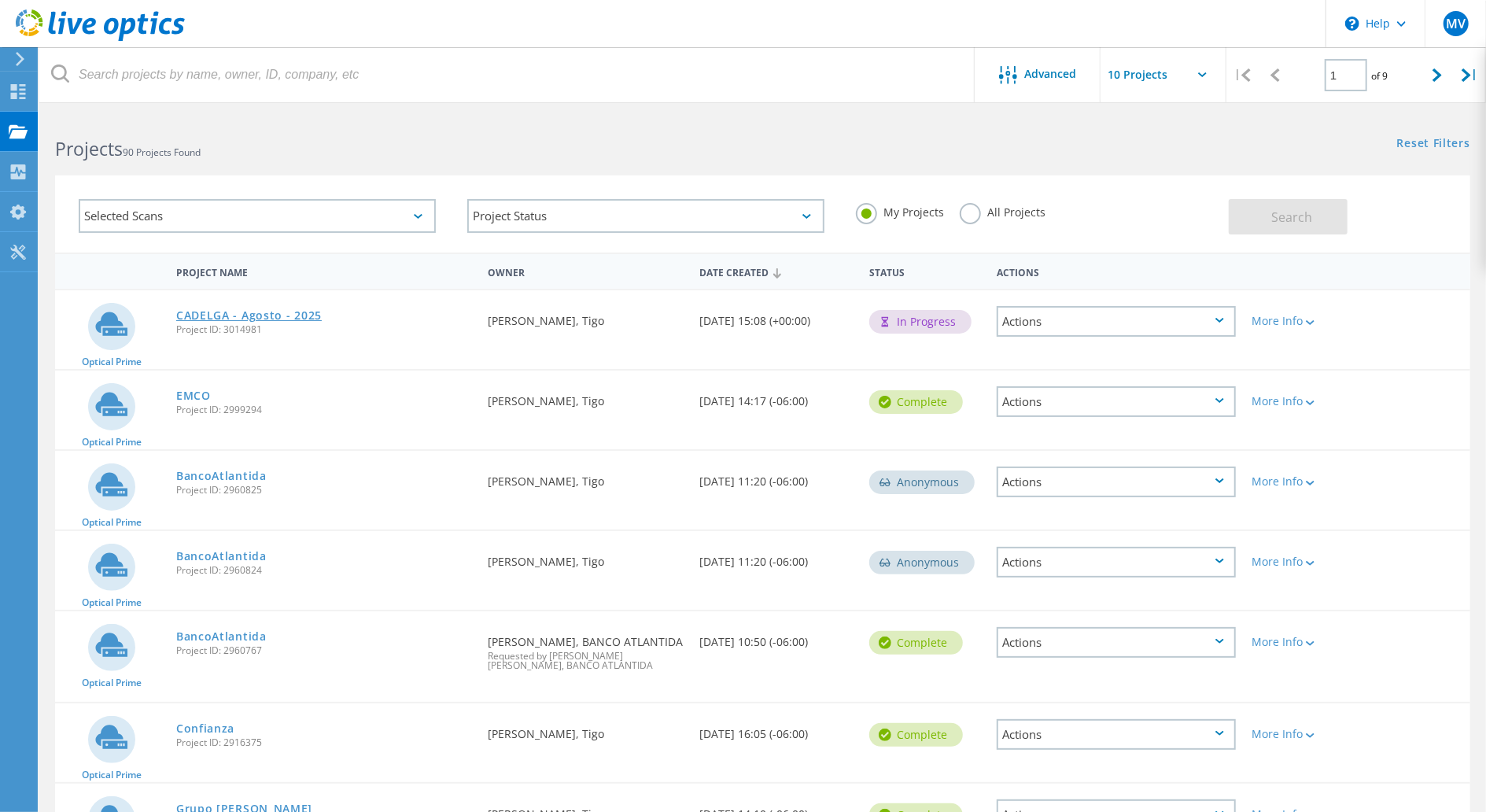
click at [206, 317] on link "CADELGA - Agosto - 2025" at bounding box center [249, 316] width 145 height 11
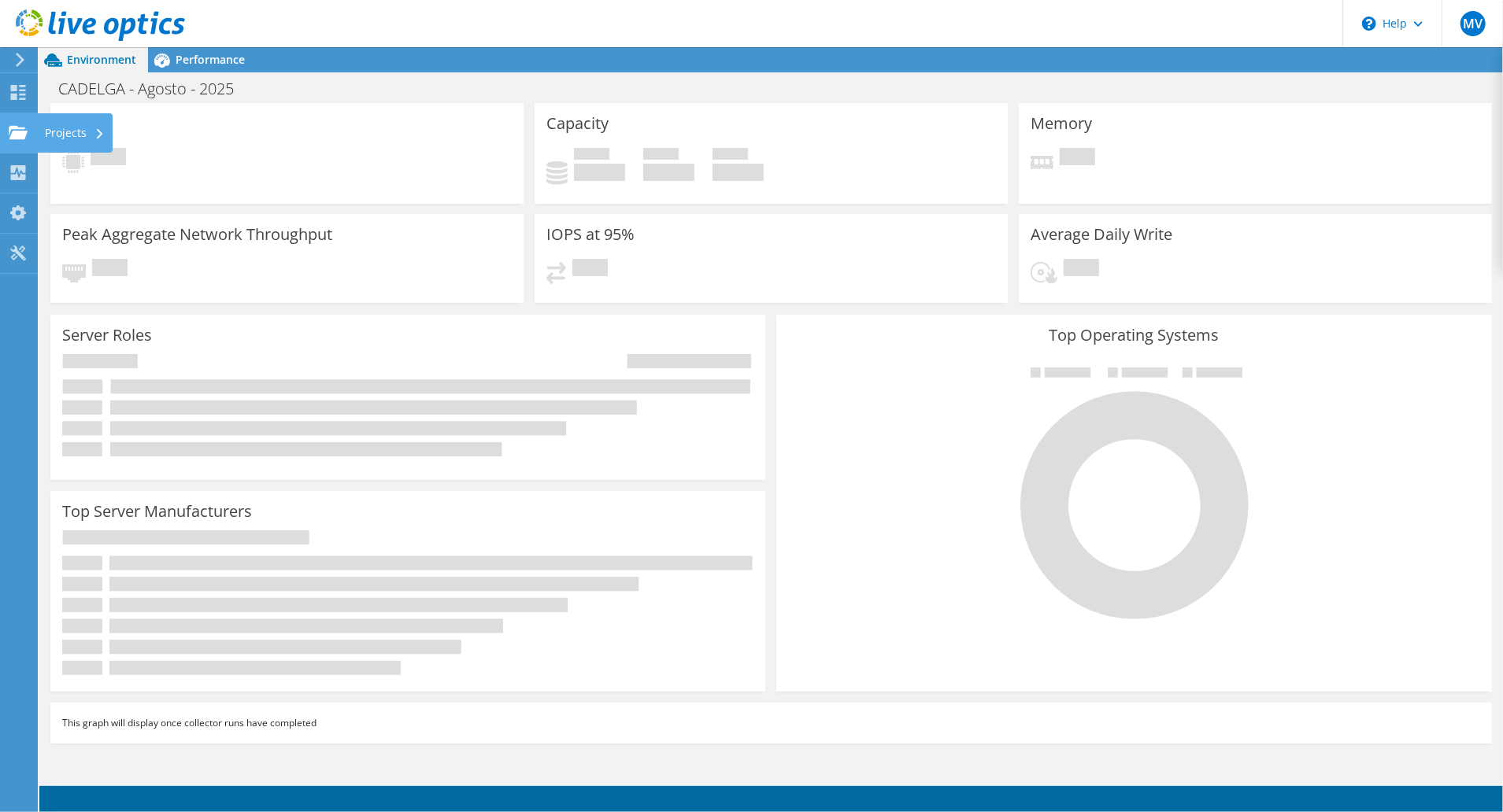
click at [78, 135] on div "Projects" at bounding box center [75, 133] width 76 height 40
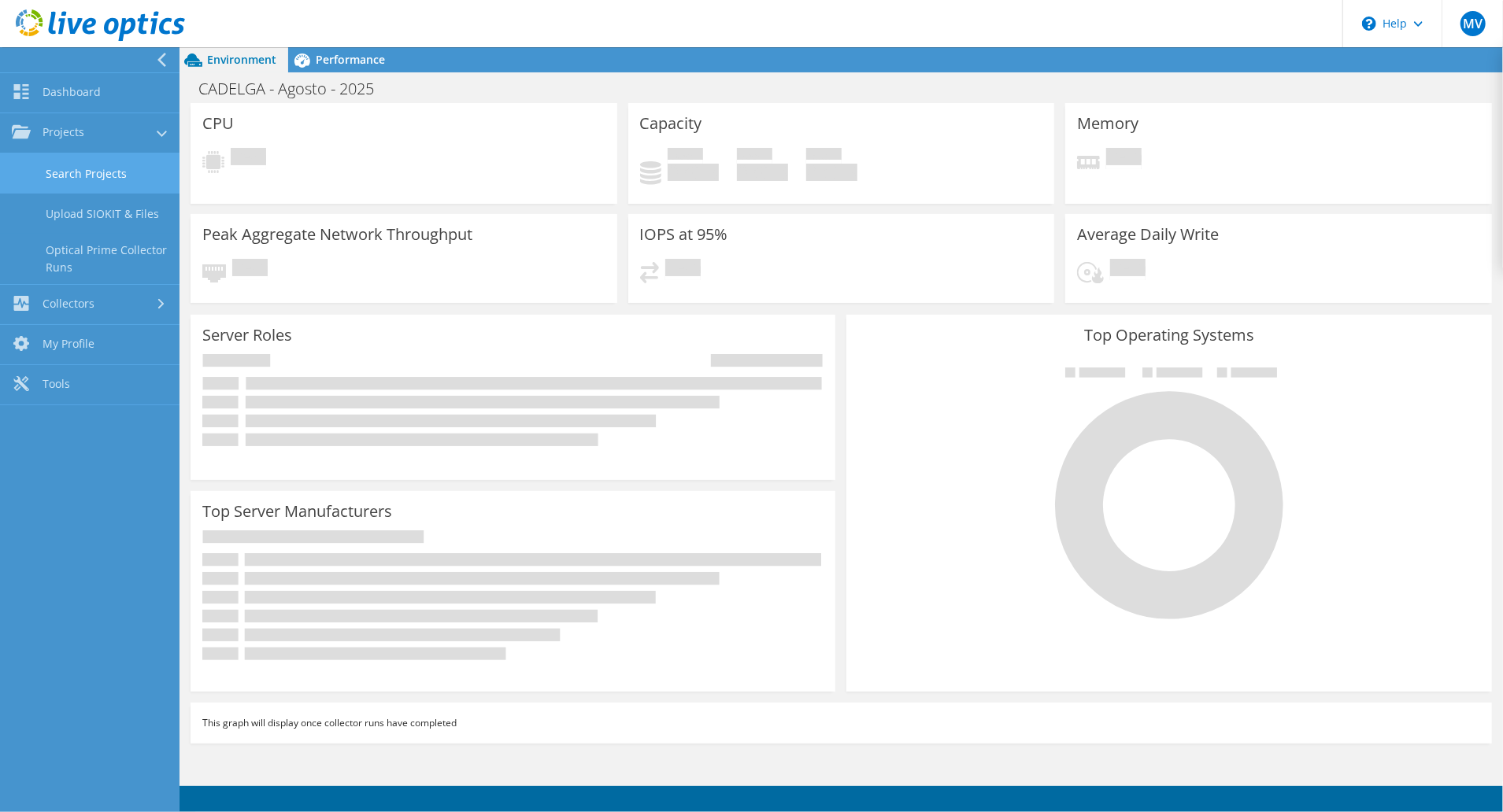
click at [122, 160] on link "Search Projects" at bounding box center [89, 174] width 180 height 41
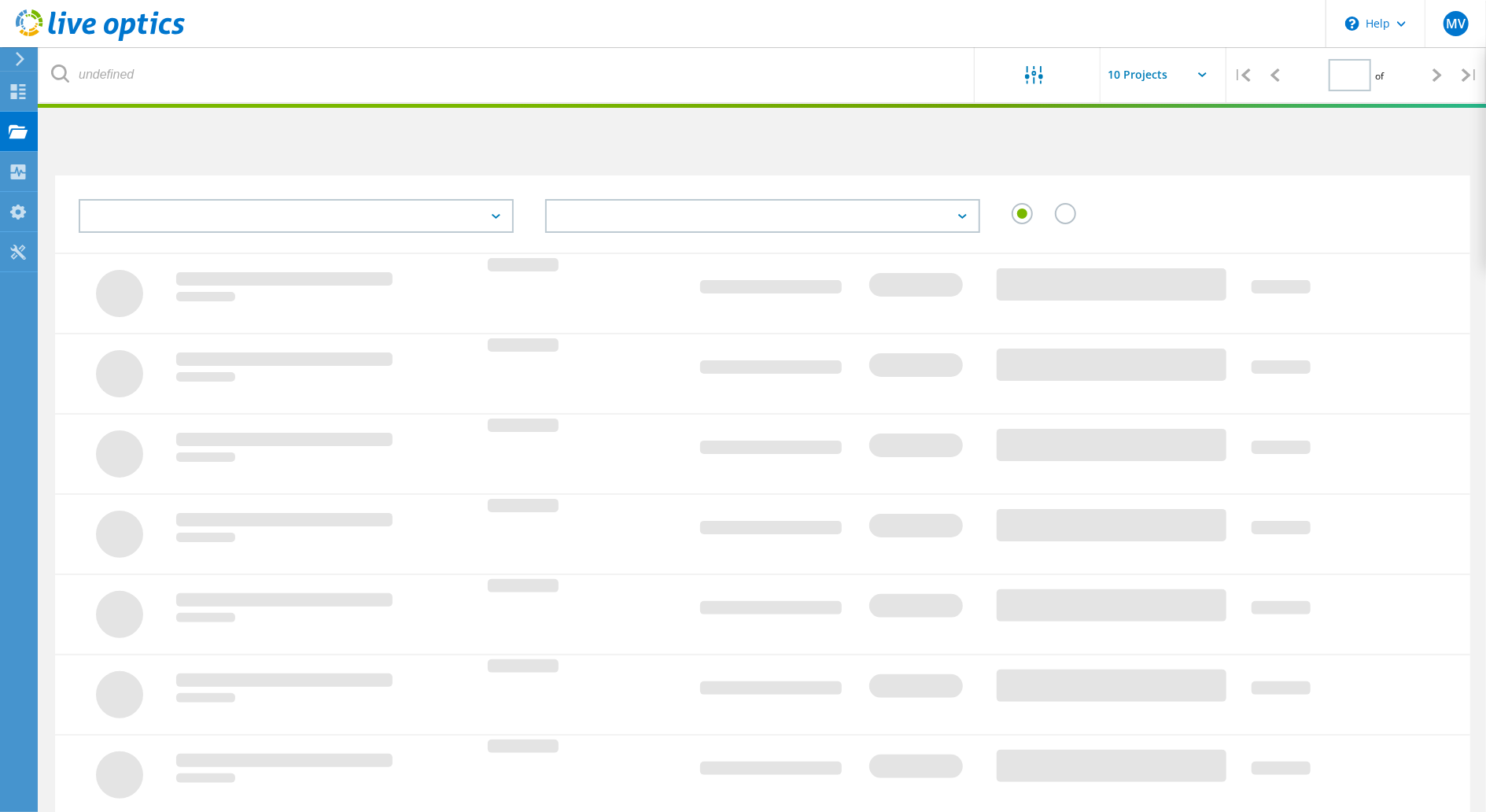
type input "1"
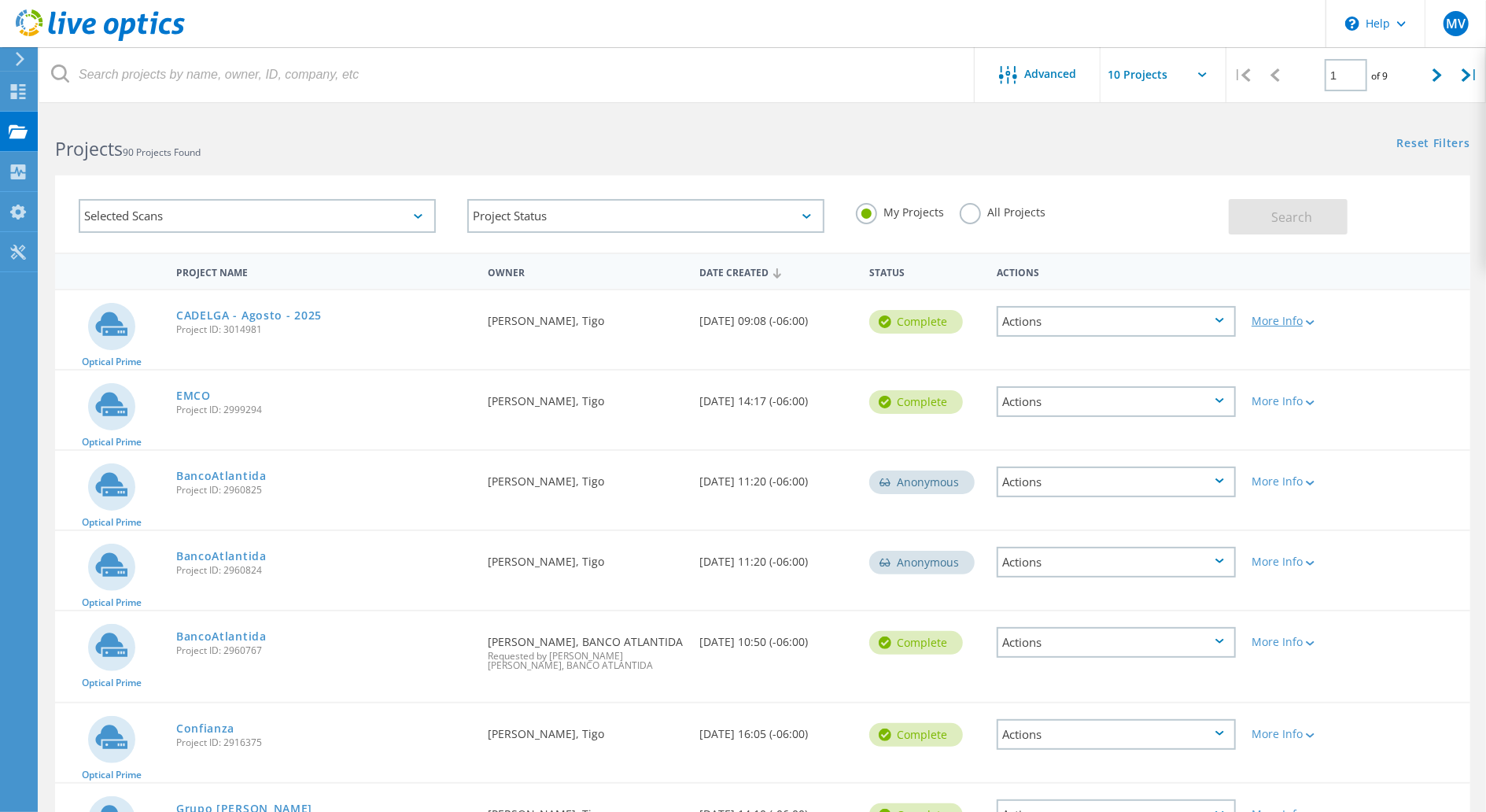
click at [1307, 322] on div at bounding box center [1308, 321] width 12 height 9
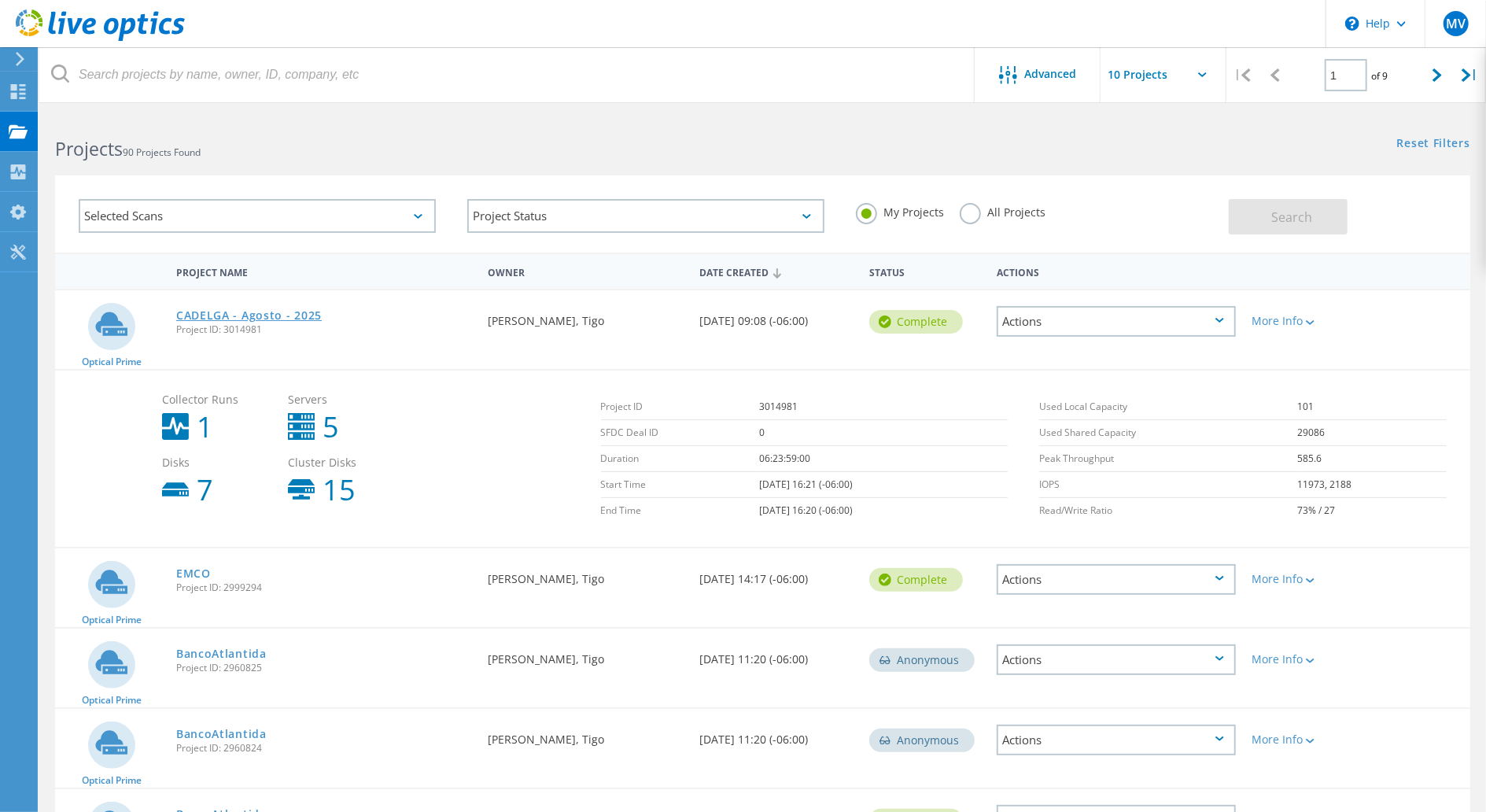
click at [269, 319] on link "CADELGA - Agosto - 2025" at bounding box center [249, 316] width 145 height 11
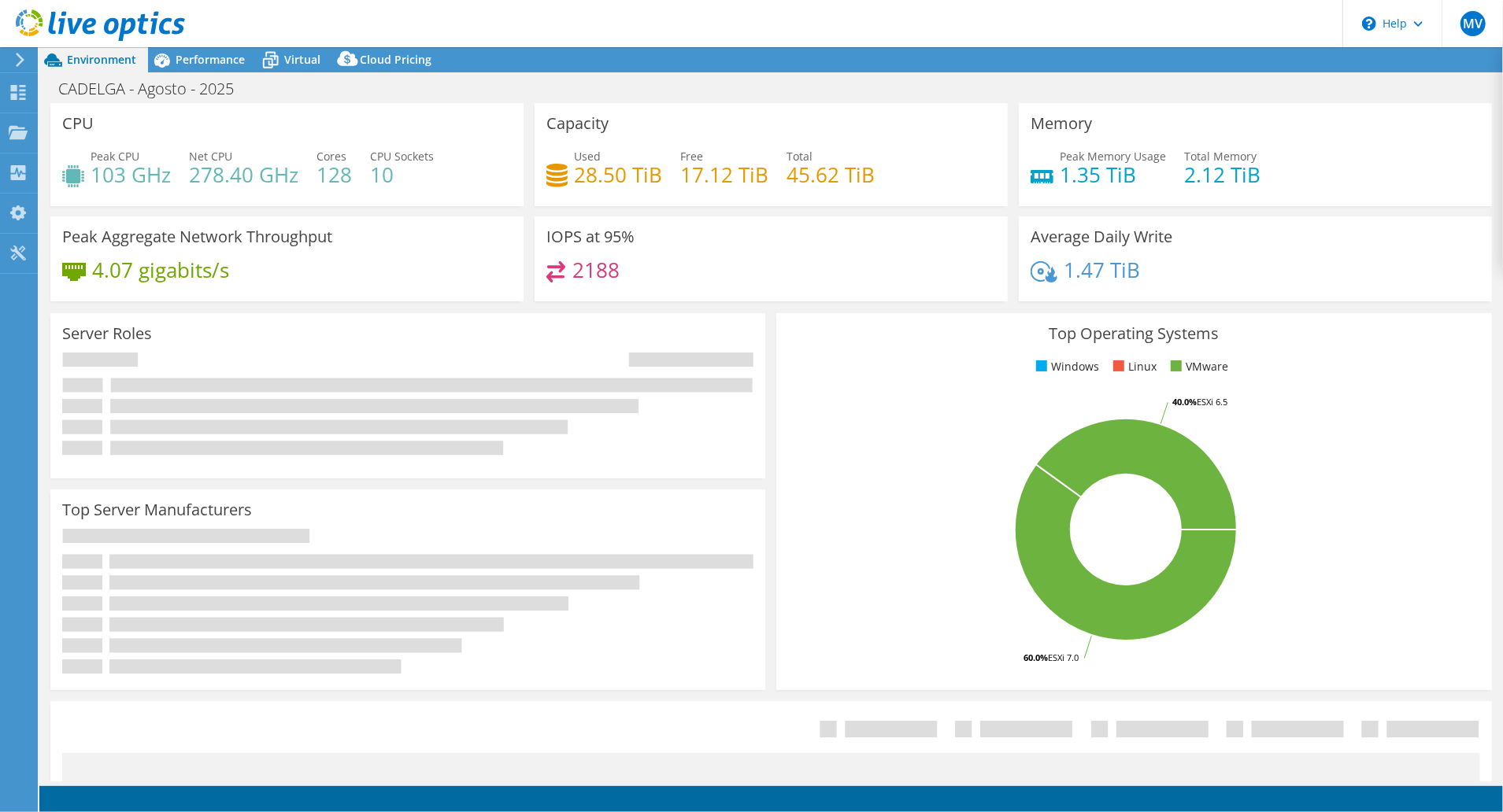
select select "USD"
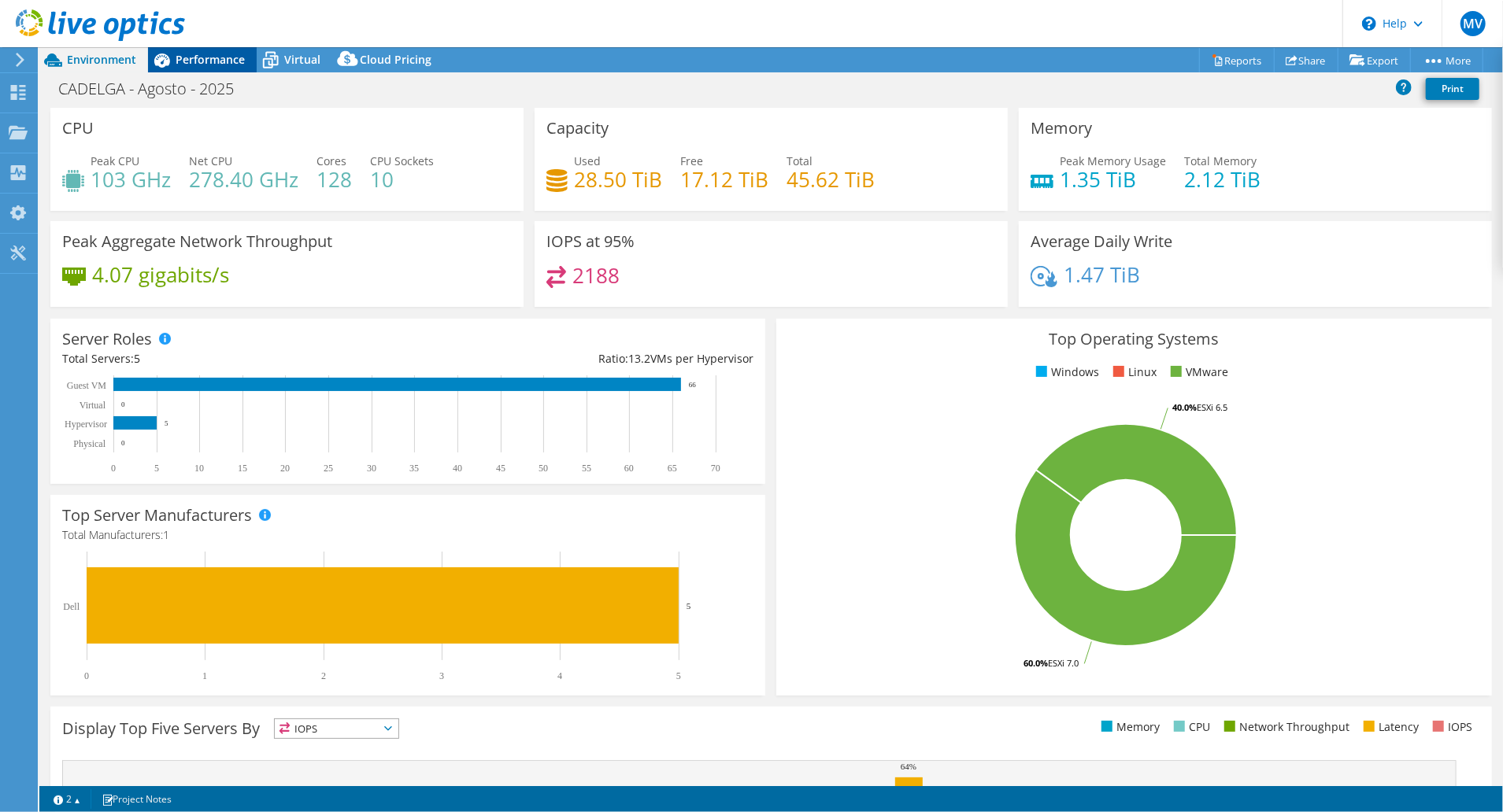
click at [193, 64] on span "Performance" at bounding box center [210, 59] width 69 height 15
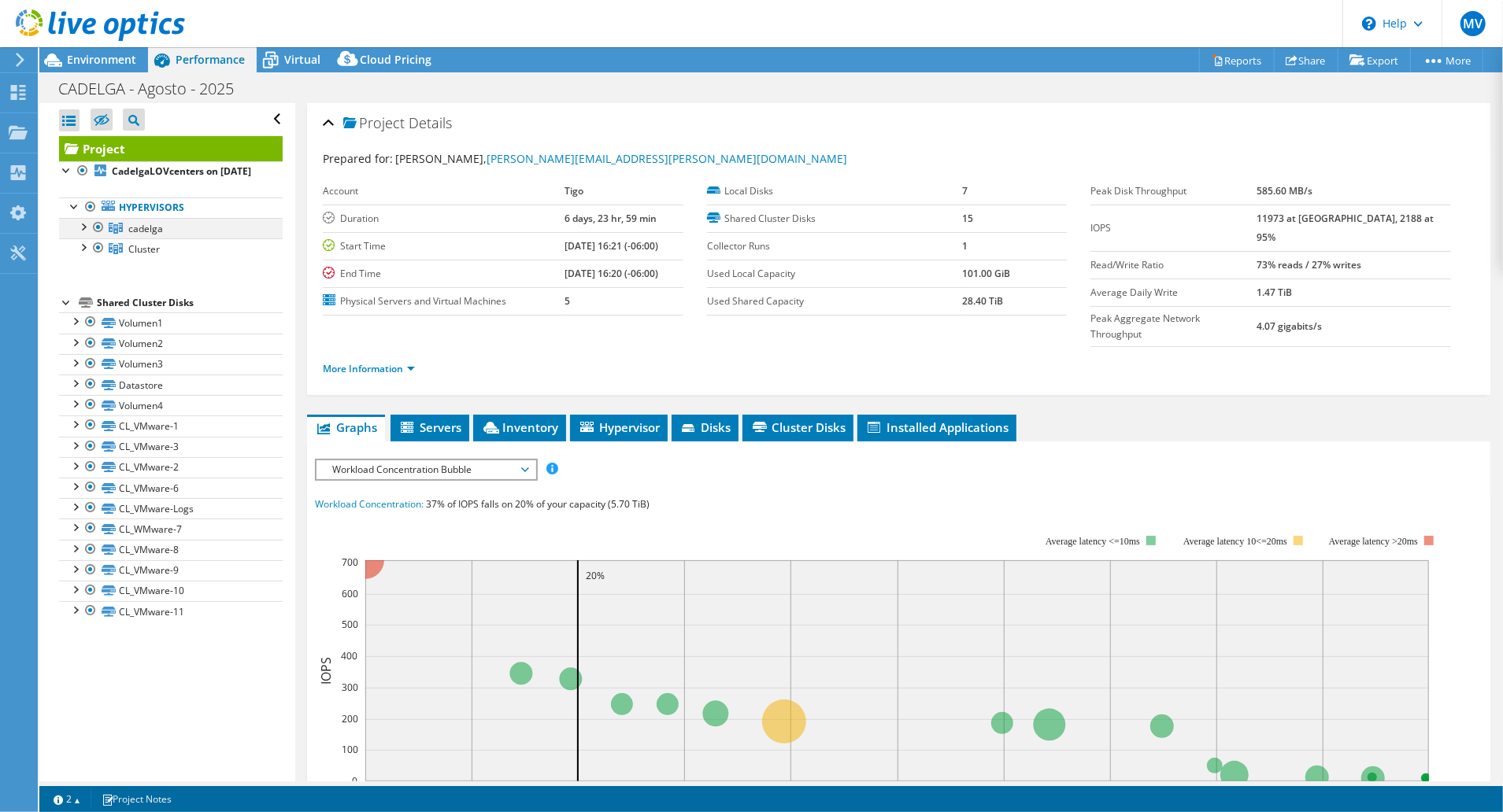
click at [84, 234] on div at bounding box center [82, 226] width 16 height 16
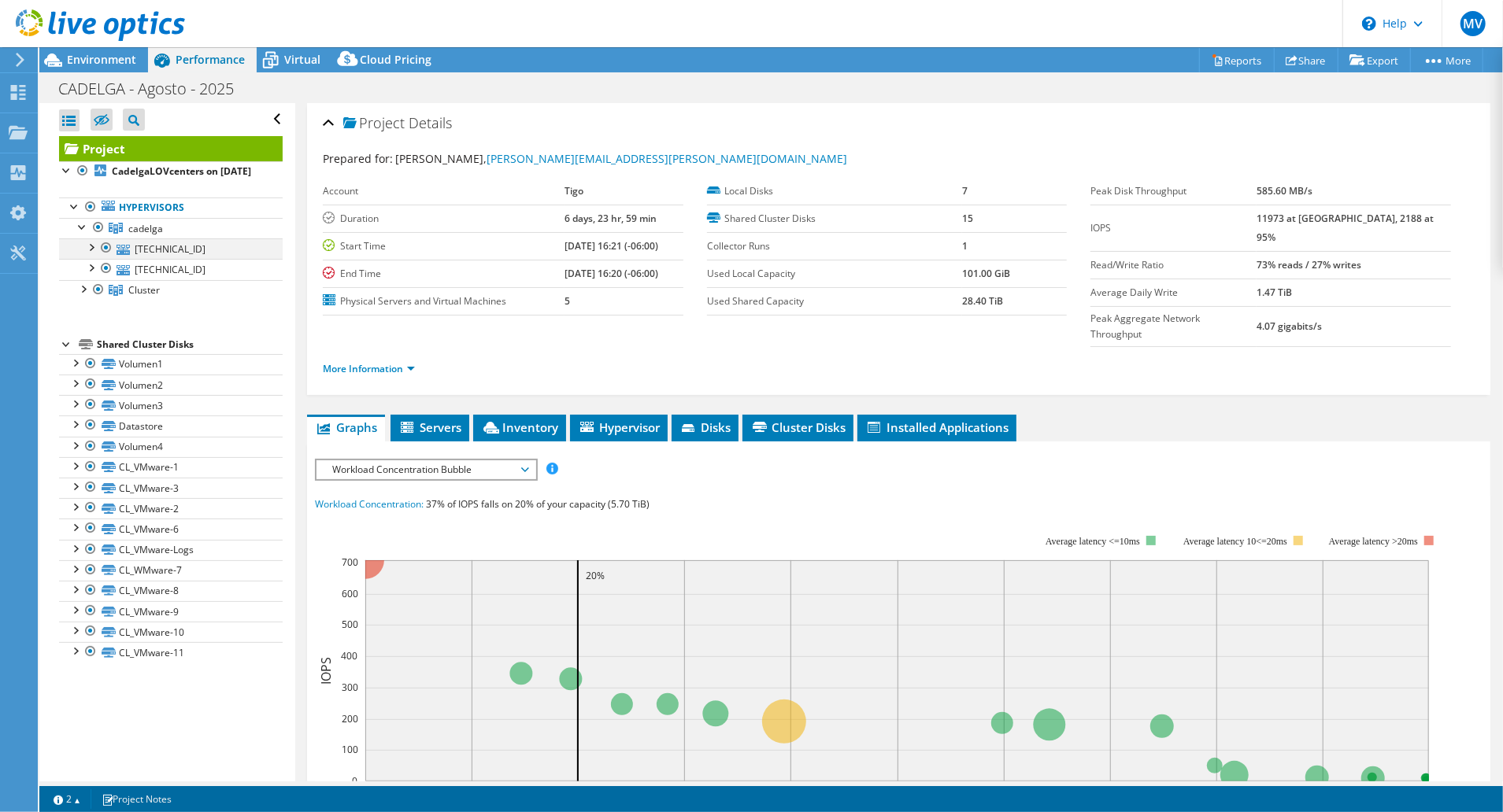
click at [93, 254] on div at bounding box center [90, 246] width 16 height 16
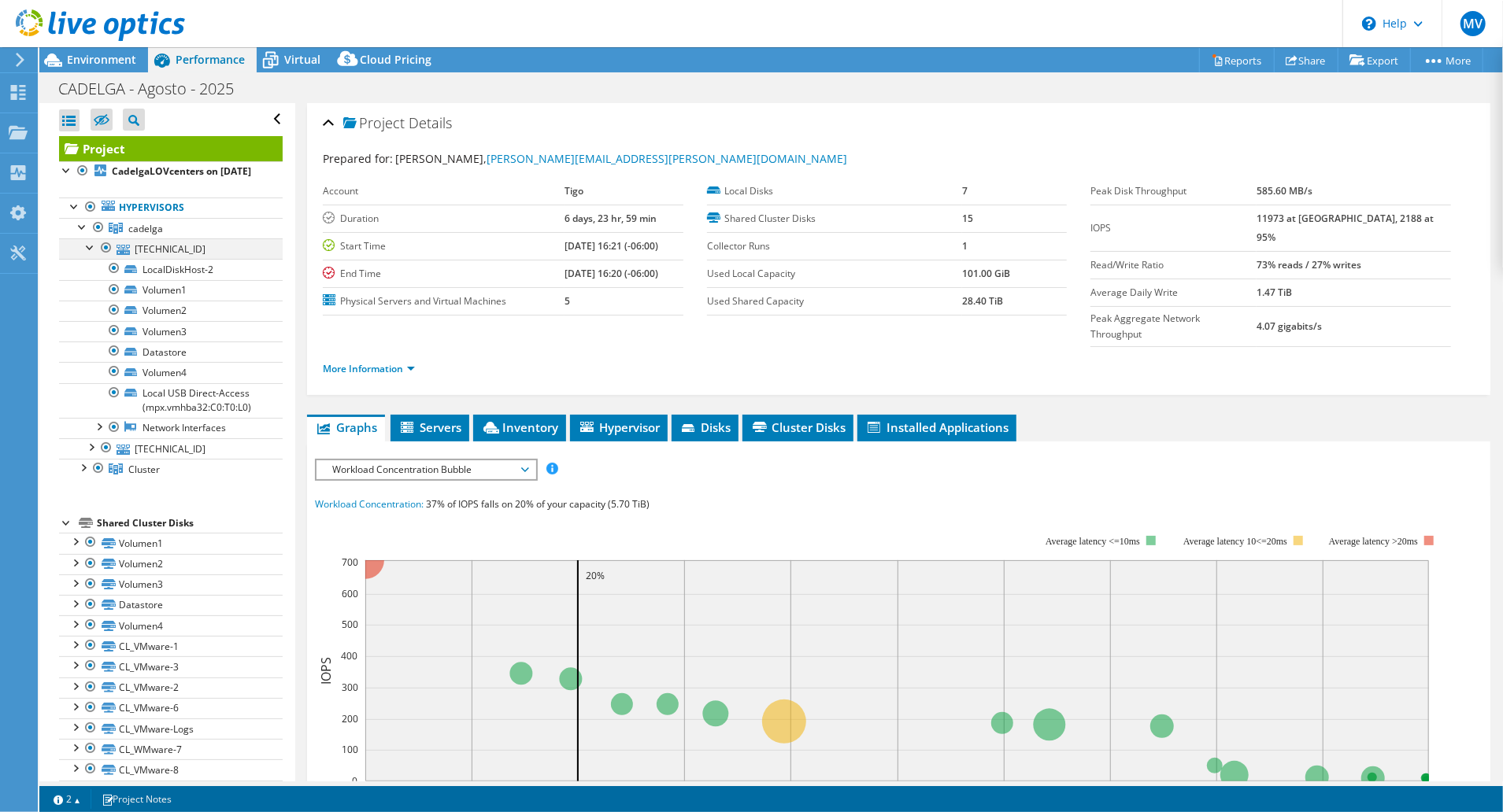
click at [95, 254] on div at bounding box center [90, 246] width 16 height 16
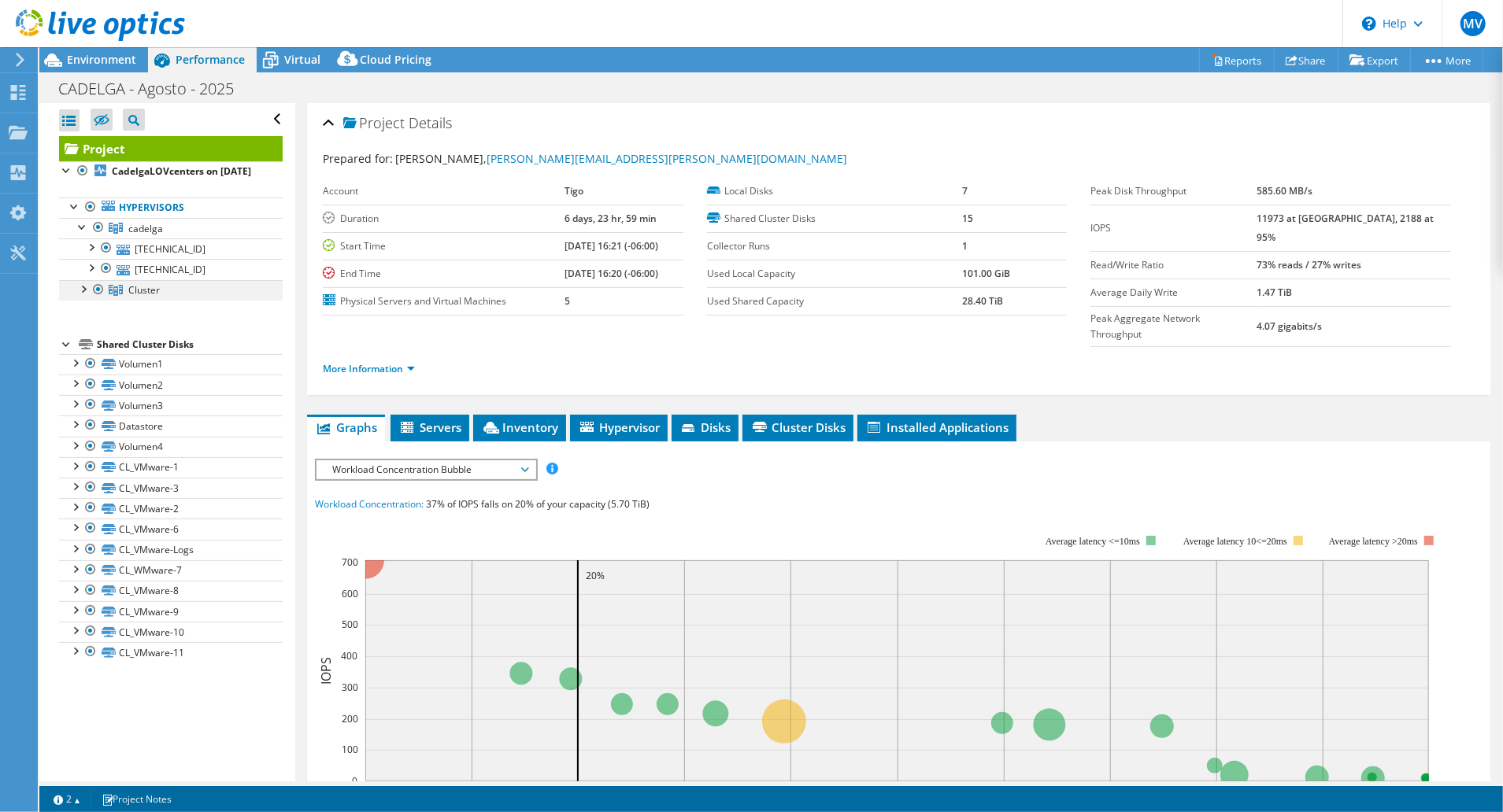
click at [79, 296] on div at bounding box center [82, 287] width 16 height 16
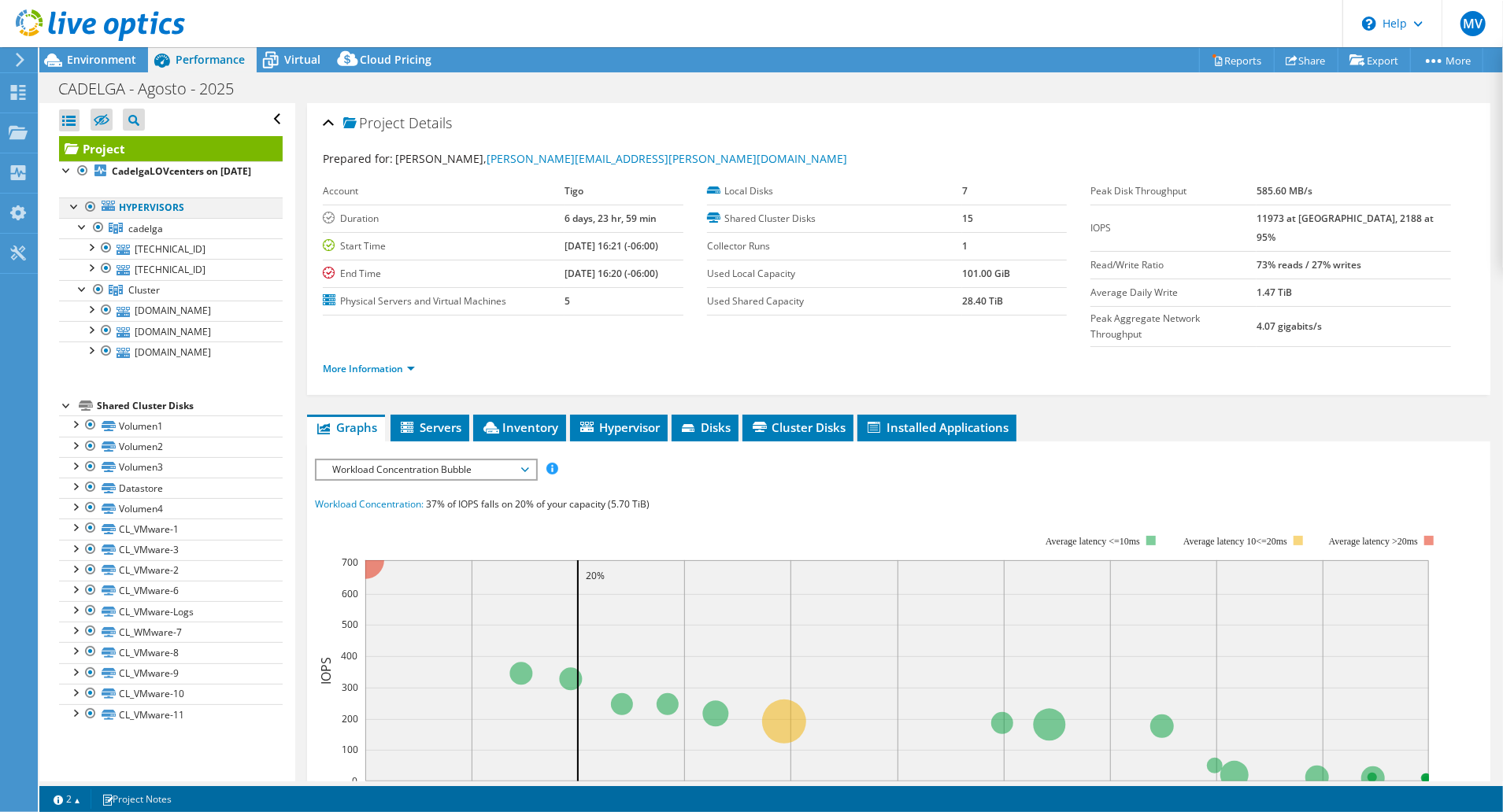
click at [74, 214] on div at bounding box center [75, 205] width 16 height 16
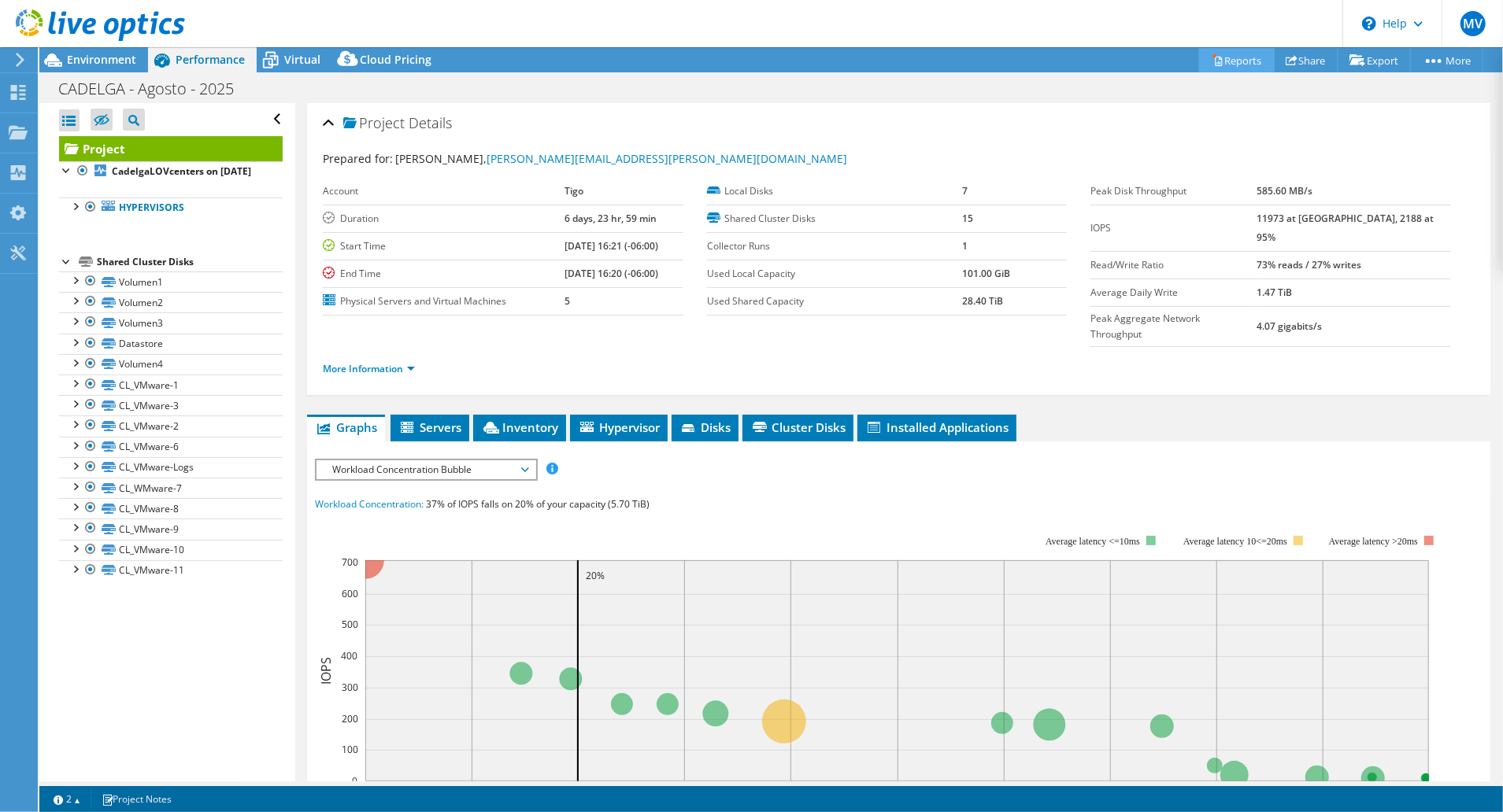
click at [1243, 58] on link "Reports" at bounding box center [1237, 60] width 76 height 24
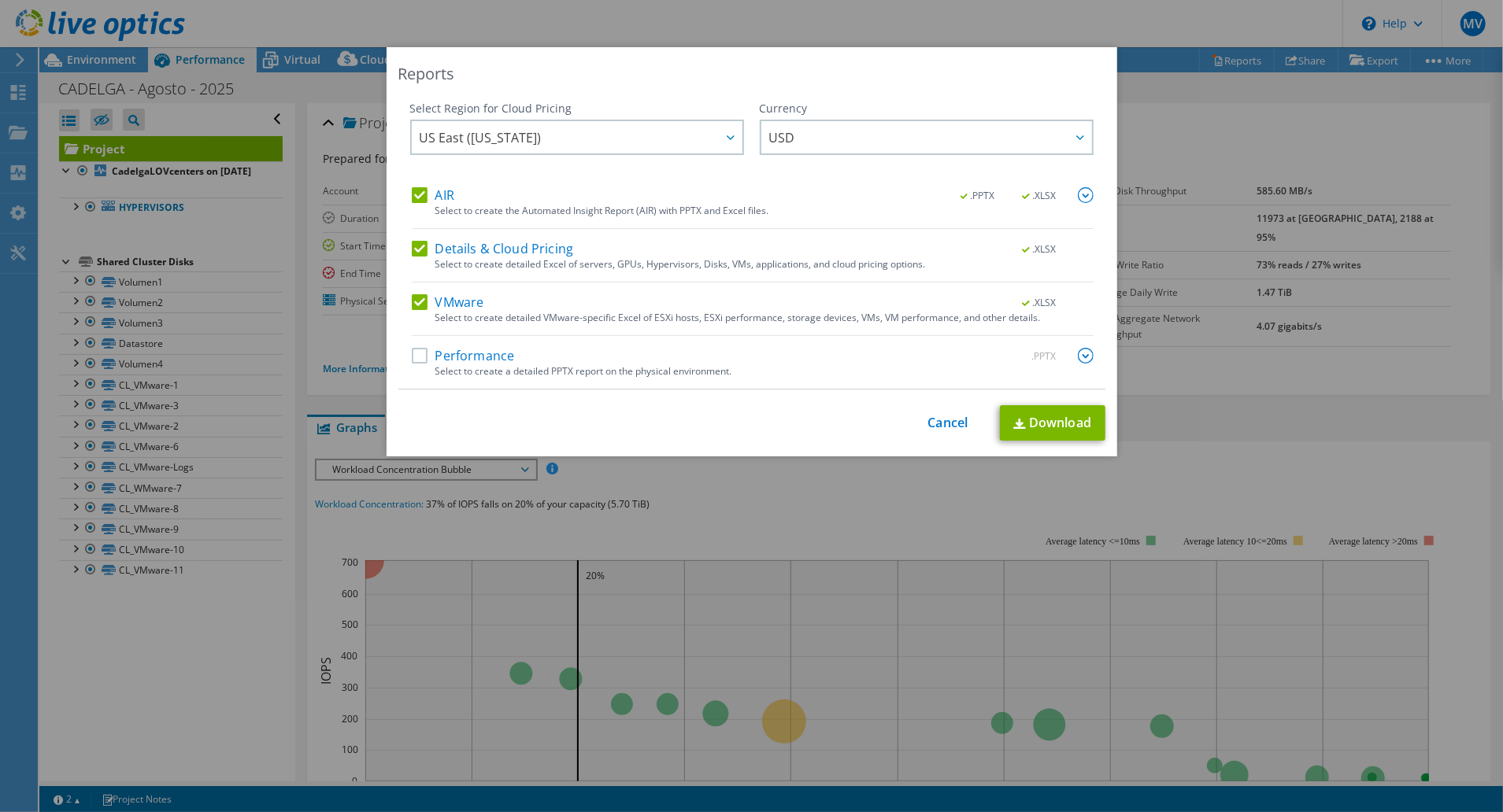
click at [415, 356] on label "Performance" at bounding box center [463, 355] width 103 height 16
click at [0, 0] on input "Performance" at bounding box center [0, 0] width 0 height 0
click at [1036, 423] on link "Download" at bounding box center [1052, 423] width 106 height 35
click at [945, 425] on link "Cancel" at bounding box center [949, 423] width 41 height 15
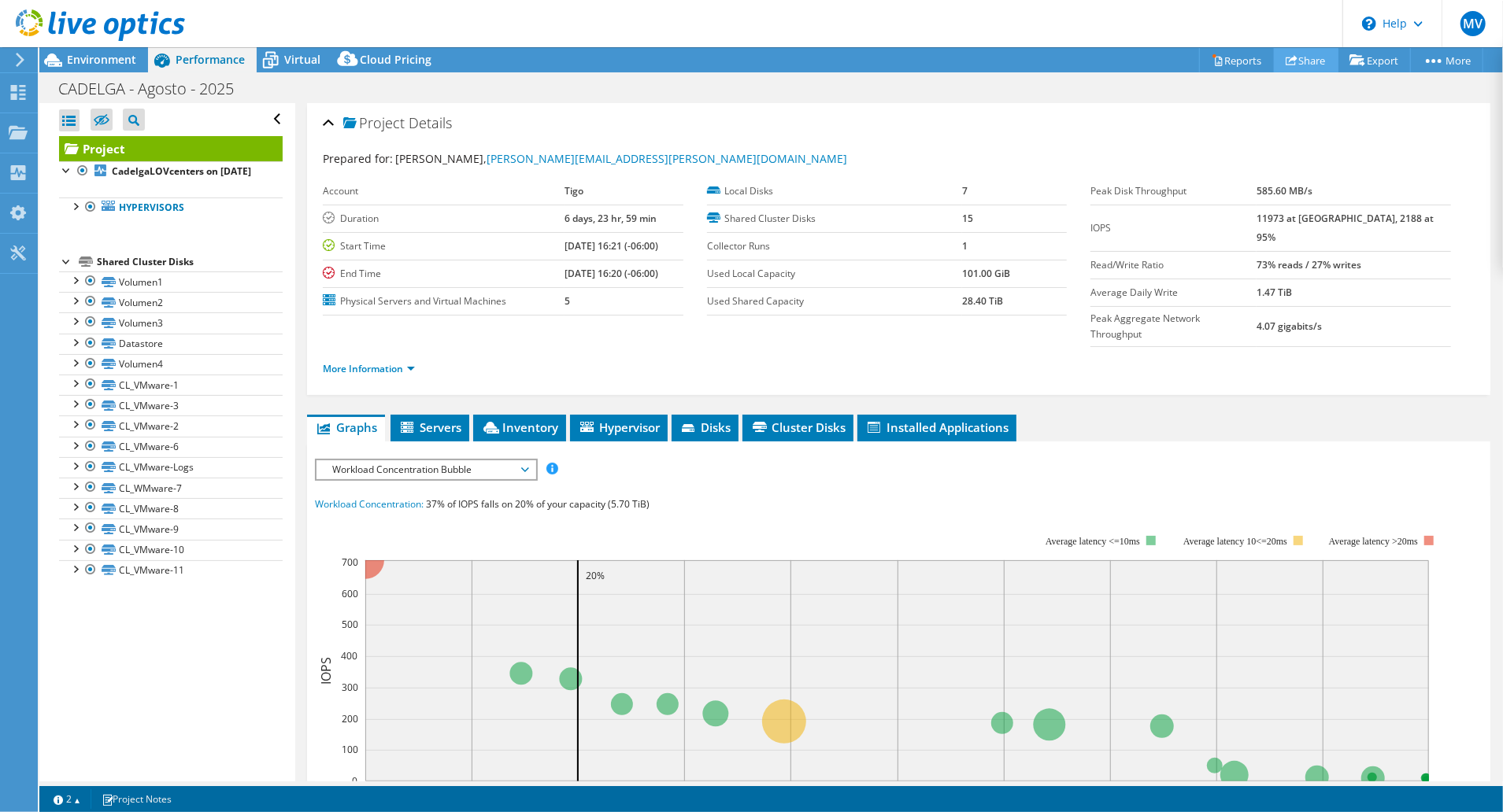
click at [1294, 60] on link "Share" at bounding box center [1306, 60] width 64 height 24
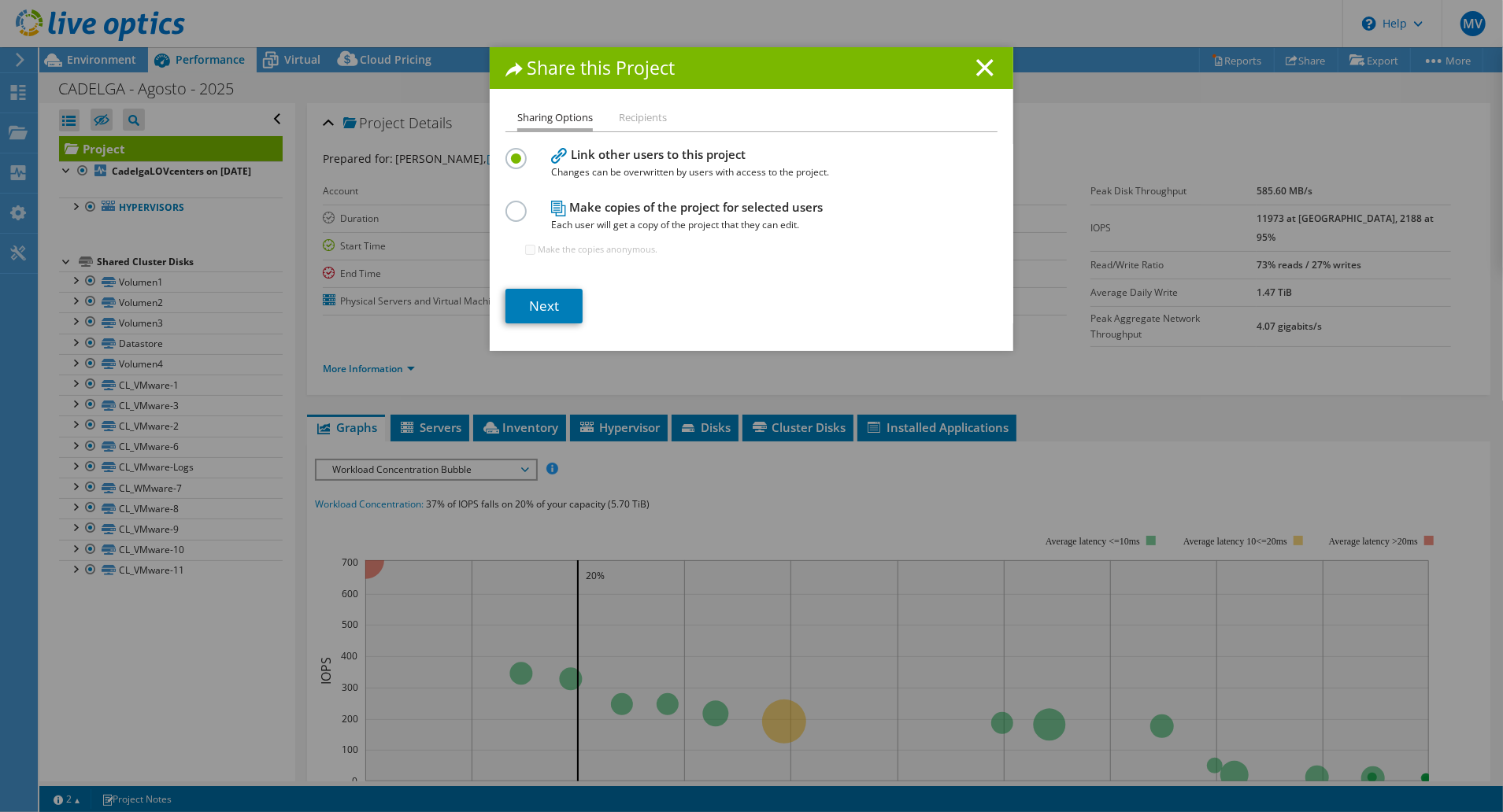
click at [506, 204] on label at bounding box center [519, 203] width 28 height 4
click at [0, 0] on input "radio" at bounding box center [0, 0] width 0 height 0
click at [525, 249] on input "Make the copies anonymous." at bounding box center [530, 249] width 10 height 10
checkbox input "true"
click at [539, 300] on link "Next" at bounding box center [544, 307] width 77 height 35
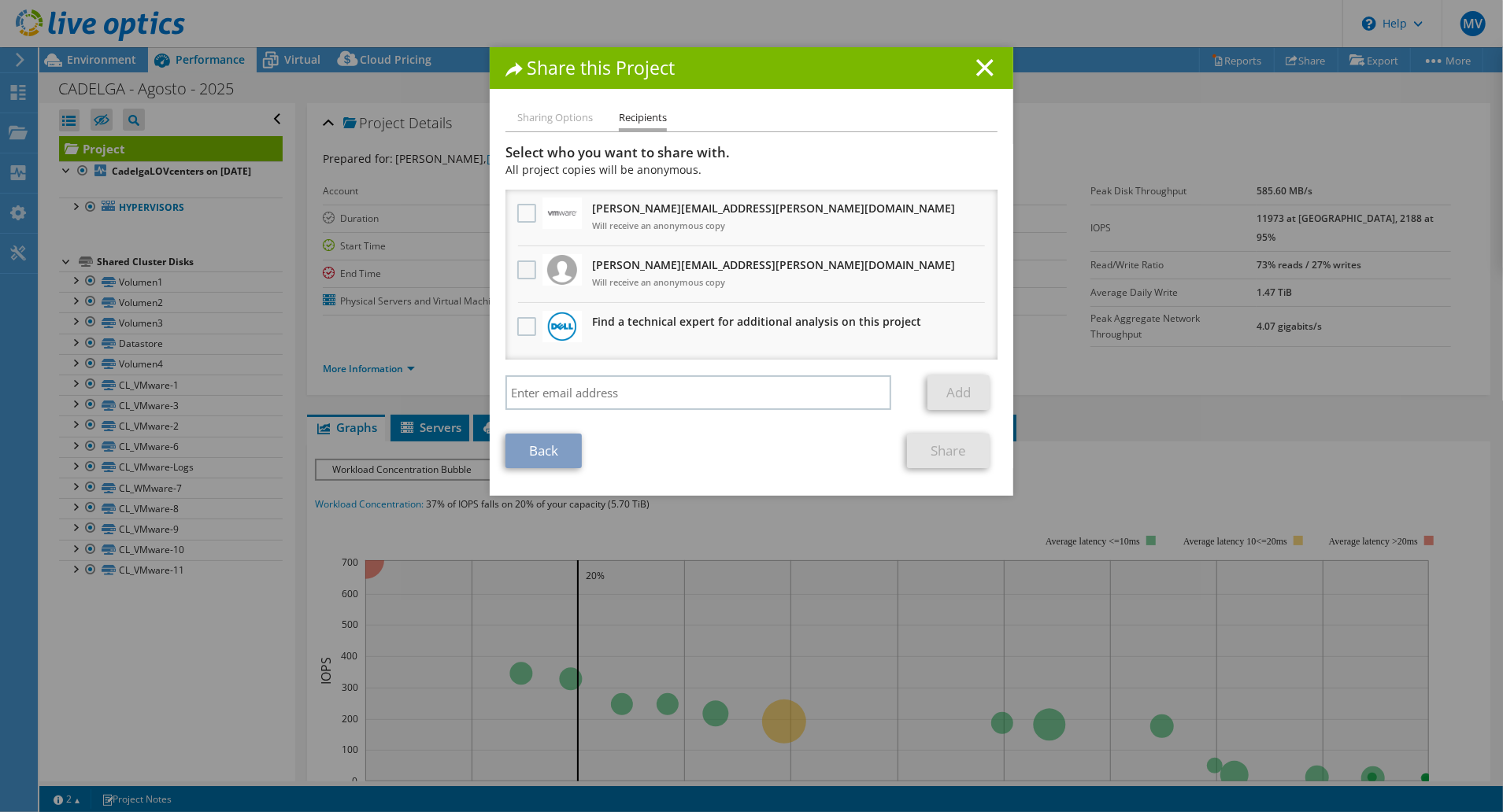
click at [519, 275] on label at bounding box center [529, 270] width 23 height 19
click at [0, 0] on input "checkbox" at bounding box center [0, 0] width 0 height 0
click at [518, 217] on label at bounding box center [529, 213] width 23 height 19
click at [0, 0] on input "checkbox" at bounding box center [0, 0] width 0 height 0
click at [923, 444] on link "Share" at bounding box center [949, 451] width 83 height 35
